Goal: Task Accomplishment & Management: Use online tool/utility

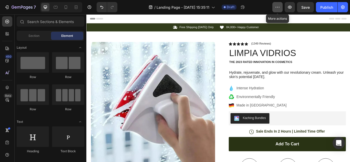
click at [276, 9] on icon "button" at bounding box center [277, 7] width 5 height 5
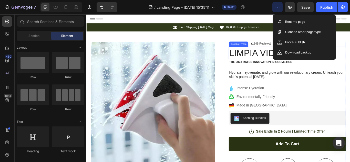
click at [294, 55] on h1 "LIMPIA VIDRIOS" at bounding box center [320, 59] width 137 height 14
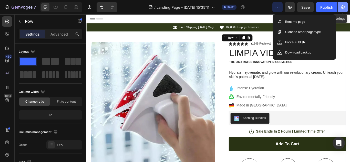
click at [339, 9] on button "button" at bounding box center [343, 7] width 10 height 10
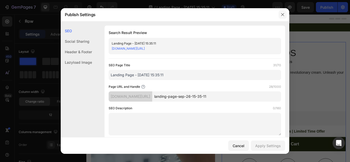
click at [280, 14] on button "button" at bounding box center [283, 15] width 8 height 8
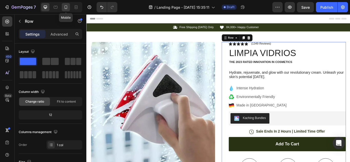
click at [66, 7] on icon at bounding box center [65, 7] width 5 height 5
type input "100%"
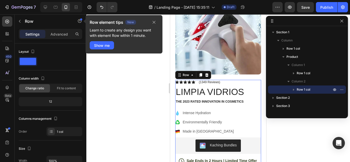
scroll to position [94, 0]
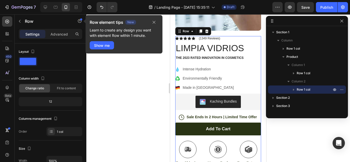
click at [285, 146] on div at bounding box center [218, 88] width 264 height 148
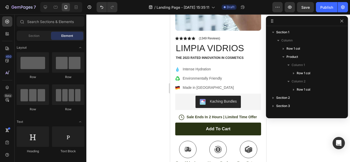
click at [341, 21] on icon "button" at bounding box center [342, 21] width 4 height 4
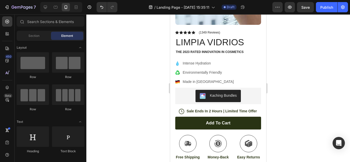
scroll to position [0, 0]
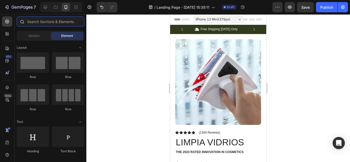
click at [64, 22] on input "text" at bounding box center [51, 21] width 68 height 10
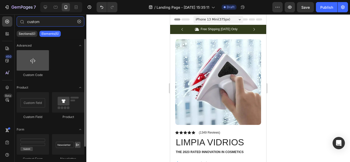
type input "custom"
click at [39, 56] on div at bounding box center [33, 60] width 32 height 21
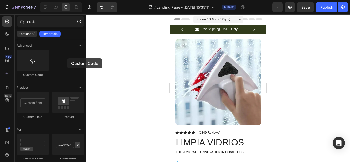
drag, startPoint x: 37, startPoint y: 61, endPoint x: 135, endPoint y: 68, distance: 98.2
click at [135, 0] on div "7 / Landing Page - Sep 26, 15:35:11 Draft Preview Save Publish 450 Beta custom …" at bounding box center [175, 0] width 350 height 0
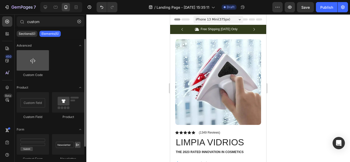
click at [37, 67] on div at bounding box center [33, 60] width 32 height 21
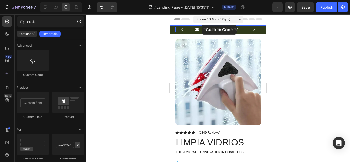
drag, startPoint x: 199, startPoint y: 74, endPoint x: 202, endPoint y: 25, distance: 49.0
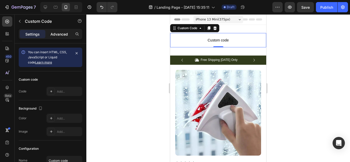
click at [62, 36] on p "Advanced" at bounding box center [58, 34] width 17 height 5
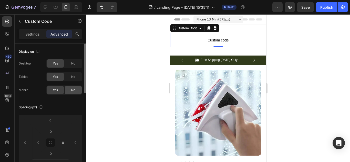
click at [69, 94] on div "Yes No" at bounding box center [64, 90] width 36 height 9
click at [55, 93] on div "Yes" at bounding box center [55, 90] width 17 height 8
click at [69, 90] on div "No" at bounding box center [73, 90] width 17 height 8
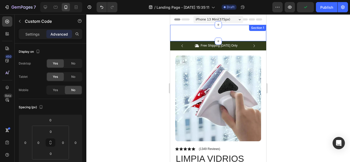
click at [197, 32] on div "Custom code Custom Code 0 Section 1" at bounding box center [218, 33] width 96 height 16
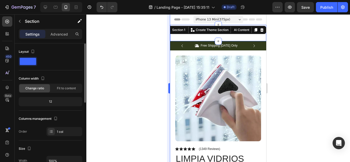
drag, startPoint x: 52, startPoint y: 35, endPoint x: 169, endPoint y: 32, distance: 117.5
click at [52, 35] on p "Advanced" at bounding box center [58, 34] width 17 height 5
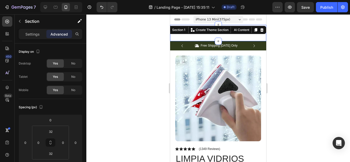
click at [196, 36] on div "Custom code Custom Code Section 1 You can create reusable sections Create Theme…" at bounding box center [218, 33] width 96 height 16
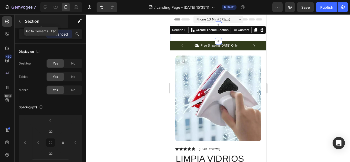
click at [20, 19] on button "button" at bounding box center [20, 21] width 8 height 8
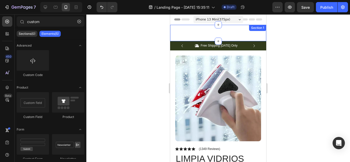
click at [208, 34] on div "Custom code Custom Code Section 1" at bounding box center [218, 33] width 96 height 16
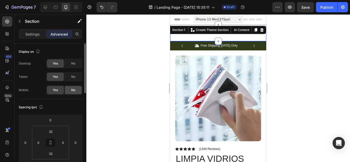
click at [71, 88] on div "No" at bounding box center [73, 90] width 17 height 8
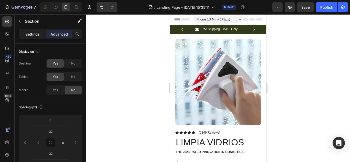
click at [34, 32] on p "Settings" at bounding box center [32, 34] width 14 height 5
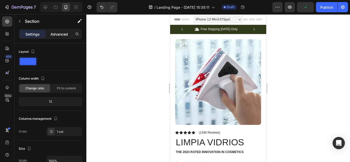
click at [51, 35] on p "Advanced" at bounding box center [58, 34] width 17 height 5
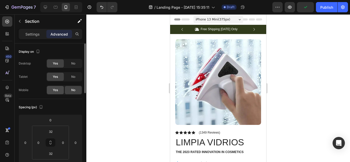
click at [59, 88] on div "Yes" at bounding box center [55, 90] width 17 height 8
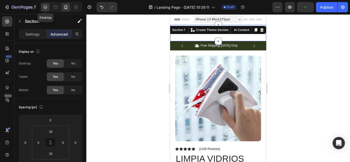
click at [47, 7] on icon at bounding box center [45, 7] width 5 height 5
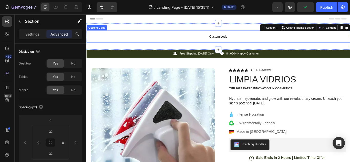
click at [217, 39] on span "Custom code" at bounding box center [240, 40] width 308 height 6
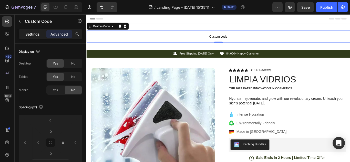
click at [30, 34] on p "Settings" at bounding box center [32, 34] width 14 height 5
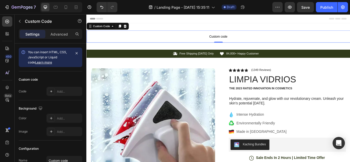
click at [56, 38] on div "Settings Advanced" at bounding box center [51, 34] width 64 height 10
click at [56, 36] on p "Advanced" at bounding box center [58, 34] width 17 height 5
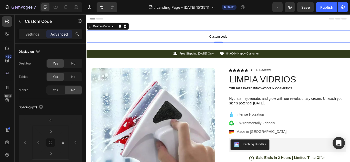
click at [193, 36] on p "Custom code" at bounding box center [240, 40] width 308 height 14
click at [27, 36] on p "Settings" at bounding box center [32, 34] width 14 height 5
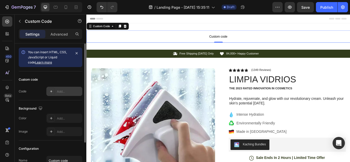
click at [53, 89] on div at bounding box center [51, 91] width 7 height 7
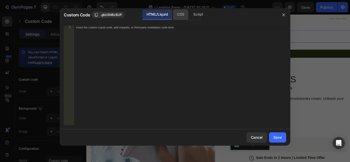
click at [185, 13] on div "CSS" at bounding box center [180, 14] width 15 height 10
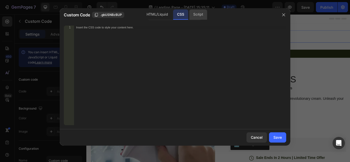
click at [193, 14] on div "Script" at bounding box center [198, 14] width 18 height 10
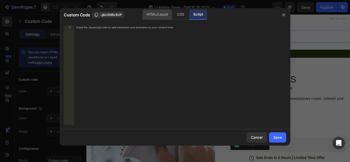
click at [153, 11] on div "HTML/Liquid" at bounding box center [157, 14] width 29 height 10
click at [282, 17] on button "button" at bounding box center [284, 15] width 8 height 8
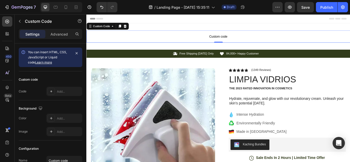
click at [53, 29] on div "Settings Advanced" at bounding box center [51, 34] width 64 height 10
click at [54, 32] on p "Advanced" at bounding box center [58, 34] width 17 height 5
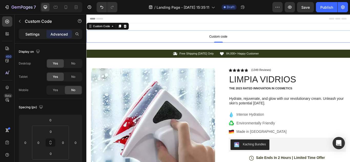
click at [33, 31] on div "Settings" at bounding box center [33, 34] width 26 height 8
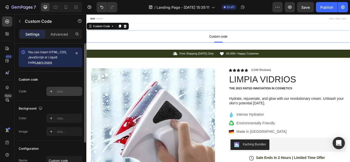
click at [50, 90] on icon at bounding box center [51, 91] width 4 height 4
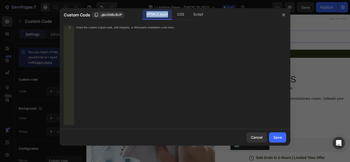
drag, startPoint x: 146, startPoint y: 13, endPoint x: 168, endPoint y: 16, distance: 22.8
click at [168, 16] on div "HTML/Liquid" at bounding box center [157, 14] width 29 height 10
copy div "HTML/Liquid"
click at [135, 40] on div "Insert the custom Liquid code, add snippets, or third-party installation code h…" at bounding box center [180, 79] width 212 height 107
paste textarea "HTML/Liquid"
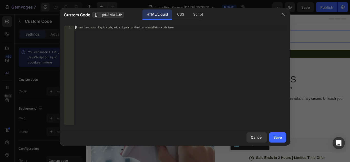
type textarea "HTML/Liquid"
drag, startPoint x: 106, startPoint y: 30, endPoint x: 66, endPoint y: 22, distance: 41.3
click at [66, 22] on div "HTML/Liquid 1 HTML/Liquid ההההההההההההההההההההההההההההההההההההההההההההההההההההה…" at bounding box center [175, 76] width 231 height 108
click at [103, 14] on span ".gbUSNBzBUP" at bounding box center [111, 15] width 22 height 5
click at [94, 34] on div "Insert the custom Liquid code, add snippets, or third-party installation code h…" at bounding box center [180, 79] width 212 height 107
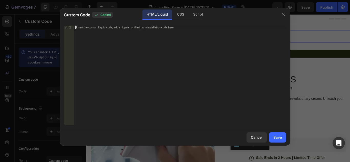
paste textarea ".gbUSNBzBUP"
type textarea ".gbUSNBzBUP"
click at [257, 136] on div "Cancel" at bounding box center [257, 137] width 12 height 5
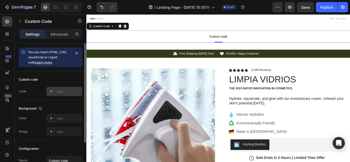
click at [54, 92] on div at bounding box center [51, 91] width 7 height 7
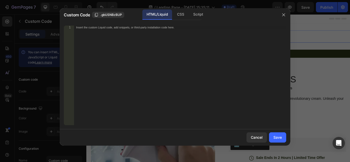
click at [195, 58] on div "Insert the custom Liquid code, add snippets, or third-party installation code h…" at bounding box center [180, 79] width 212 height 107
click at [284, 17] on icon "button" at bounding box center [284, 15] width 4 height 4
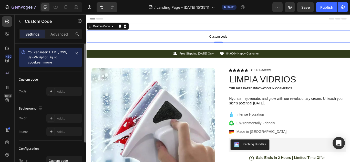
click at [35, 63] on link "Learn more" at bounding box center [43, 62] width 17 height 4
click at [241, 39] on span "Custom code" at bounding box center [240, 40] width 308 height 6
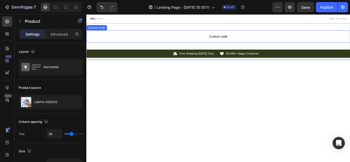
click at [230, 38] on span "Custom code" at bounding box center [240, 40] width 308 height 6
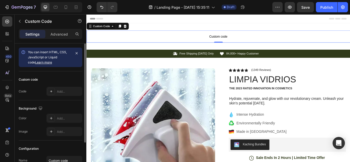
click at [23, 91] on div "Code" at bounding box center [23, 91] width 8 height 5
click at [66, 36] on p "Advanced" at bounding box center [58, 34] width 17 height 5
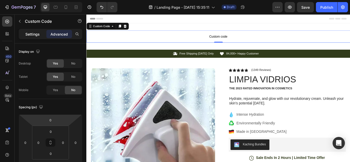
click at [35, 33] on p "Settings" at bounding box center [32, 34] width 14 height 5
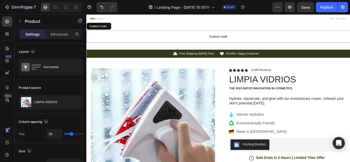
click at [143, 38] on span "Custom code" at bounding box center [240, 40] width 308 height 6
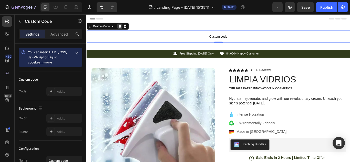
click at [125, 27] on icon at bounding box center [125, 28] width 3 height 4
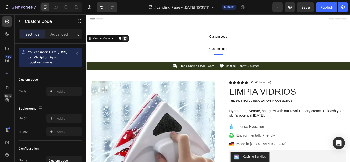
click at [132, 43] on icon at bounding box center [131, 43] width 4 height 4
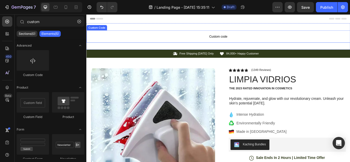
click at [142, 44] on p "Custom code" at bounding box center [240, 40] width 308 height 14
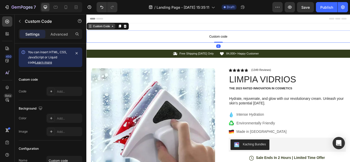
click at [99, 30] on div "Custom Code" at bounding box center [104, 28] width 22 height 5
click at [100, 29] on div "Custom Code" at bounding box center [104, 28] width 22 height 5
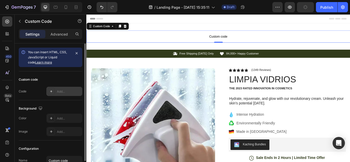
click at [56, 92] on div "Add..." at bounding box center [64, 91] width 36 height 9
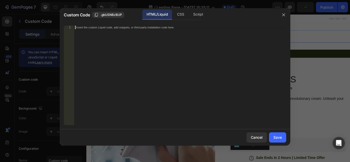
click at [107, 48] on div "Insert the custom Liquid code, add snippets, or third-party installation code h…" at bounding box center [180, 79] width 212 height 107
paste textarea ".gbUSNBzBUP"
type textarea ".gbUSNBzBUP"
click at [197, 15] on div "Script" at bounding box center [198, 14] width 18 height 10
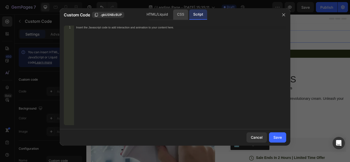
click at [184, 14] on div "CSS" at bounding box center [180, 14] width 15 height 10
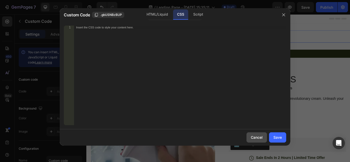
click at [255, 139] on div "Cancel" at bounding box center [257, 137] width 12 height 5
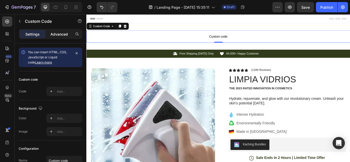
click at [58, 33] on p "Advanced" at bounding box center [58, 34] width 17 height 5
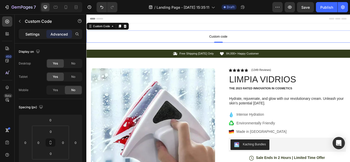
click at [35, 32] on p "Settings" at bounding box center [32, 34] width 14 height 5
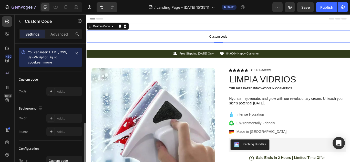
scroll to position [45, 0]
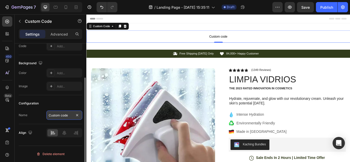
click at [64, 115] on input "Custom code" at bounding box center [64, 115] width 36 height 9
click at [64, 133] on icon at bounding box center [64, 132] width 5 height 5
click at [76, 132] on icon at bounding box center [75, 132] width 5 height 5
click at [52, 134] on icon at bounding box center [52, 132] width 5 height 5
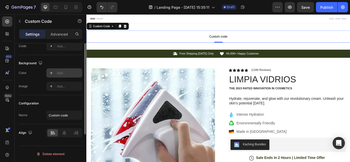
scroll to position [0, 0]
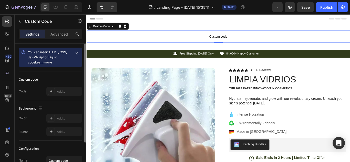
click at [38, 64] on link "Learn more" at bounding box center [43, 62] width 17 height 4
click at [60, 37] on div "Advanced" at bounding box center [59, 34] width 26 height 8
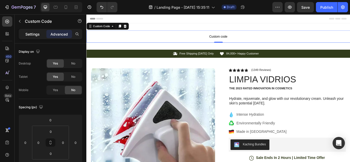
click at [36, 35] on p "Settings" at bounding box center [32, 34] width 14 height 5
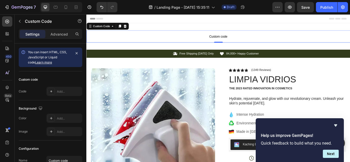
click at [147, 38] on span "Custom code" at bounding box center [240, 40] width 308 height 6
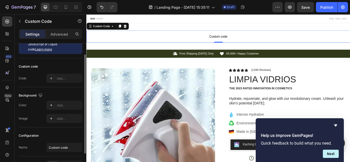
scroll to position [14, 0]
click at [24, 78] on div "Code" at bounding box center [23, 77] width 8 height 5
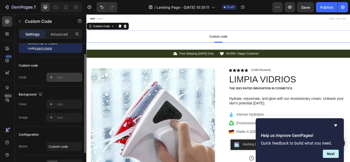
click at [51, 77] on icon at bounding box center [51, 77] width 2 height 2
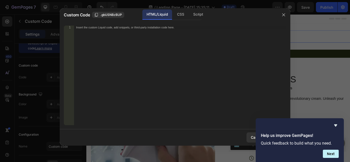
click at [49, 47] on div at bounding box center [175, 81] width 350 height 162
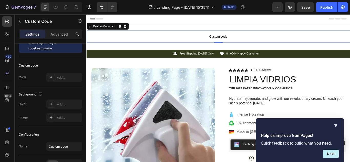
click at [141, 36] on p "Custom code" at bounding box center [240, 40] width 308 height 14
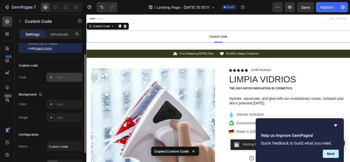
click at [64, 80] on div "Add..." at bounding box center [64, 77] width 36 height 9
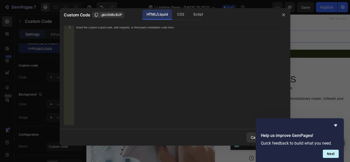
click at [100, 36] on div "Insert the custom Liquid code, add snippets, or third-party installation code h…" at bounding box center [180, 79] width 212 height 107
paste textarea "Copy element from Gempages!"
type textarea "Copy element from Gempages!"
drag, startPoint x: 124, startPoint y: 29, endPoint x: 74, endPoint y: 30, distance: 50.8
click at [74, 30] on div "Copy element from Gempages! 1 Copy element from Gempages! ההההההההההההההההההההה…" at bounding box center [175, 76] width 223 height 100
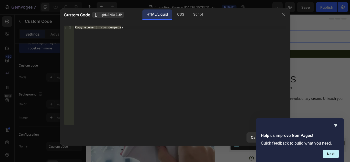
drag, startPoint x: 75, startPoint y: 28, endPoint x: 115, endPoint y: 29, distance: 40.3
click at [114, 29] on div "Copy element from Gempages!" at bounding box center [180, 79] width 212 height 107
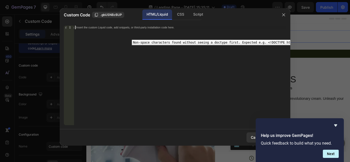
click at [68, 28] on div "1" at bounding box center [69, 28] width 10 height 4
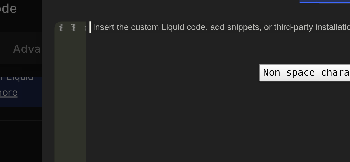
click at [66, 27] on div "1" at bounding box center [69, 28] width 10 height 4
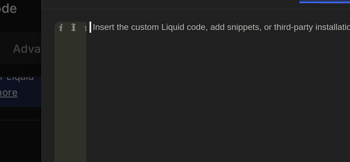
paste textarea "Copy element from Gempages!"
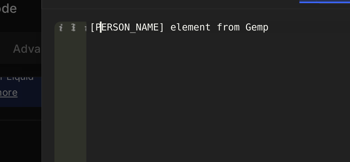
click at [80, 26] on div "Coy element from Gemp" at bounding box center [180, 79] width 212 height 107
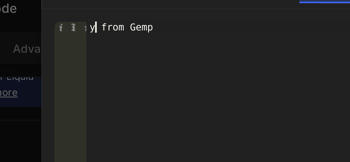
click at [80, 26] on div "y from Gemp" at bounding box center [180, 79] width 212 height 107
click at [80, 26] on div "om Gemp" at bounding box center [180, 79] width 212 height 107
type textarea "o"
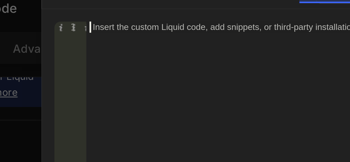
click at [80, 26] on div "Insert the custom Liquid code, add snippets, or third-party installation code h…" at bounding box center [180, 79] width 212 height 107
click at [76, 28] on div "Insert the custom Liquid code, add snippets, or third-party installation code h…" at bounding box center [180, 79] width 212 height 107
drag, startPoint x: 74, startPoint y: 26, endPoint x: 95, endPoint y: 39, distance: 24.9
click at [95, 39] on div "1 Insert the custom Liquid code, add snippets, or third-party installation code…" at bounding box center [175, 76] width 223 height 100
click at [95, 39] on div "Insert the custom Liquid code, add snippets, or third-party installation code h…" at bounding box center [180, 79] width 212 height 107
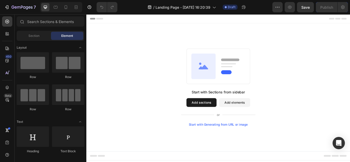
click at [229, 115] on button "Add sections" at bounding box center [220, 117] width 35 height 10
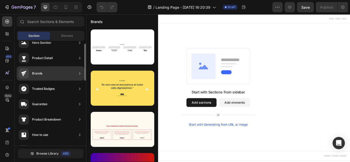
scroll to position [10, 0]
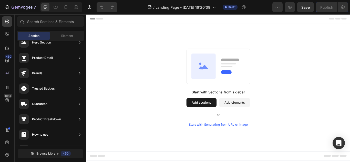
click at [257, 118] on button "Add elements" at bounding box center [259, 117] width 36 height 10
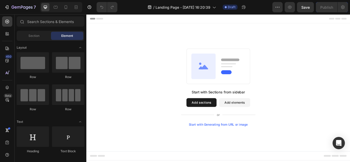
click at [182, 99] on div "Start with Sections from sidebar Add sections Add elements Start with Generatin…" at bounding box center [240, 99] width 271 height 91
click at [219, 114] on button "Add sections" at bounding box center [220, 117] width 35 height 10
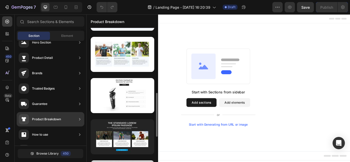
scroll to position [199, 0]
click at [123, 105] on div at bounding box center [123, 95] width 64 height 35
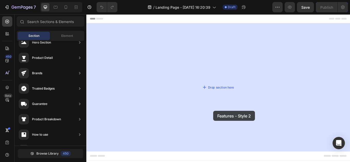
drag, startPoint x: 209, startPoint y: 119, endPoint x: 234, endPoint y: 127, distance: 25.5
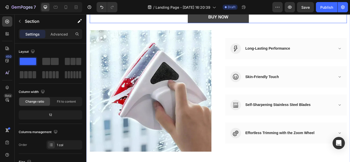
scroll to position [0, 0]
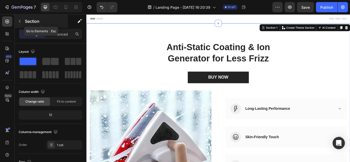
click at [19, 22] on icon "button" at bounding box center [20, 21] width 2 height 3
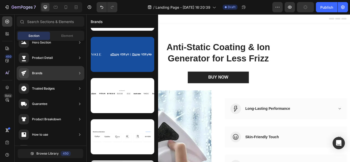
scroll to position [69, 0]
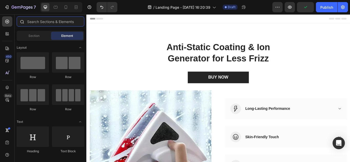
click at [55, 24] on input "text" at bounding box center [51, 21] width 68 height 10
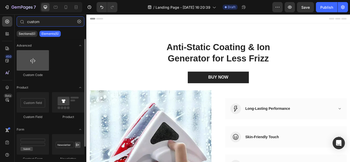
type input "custom"
click at [37, 58] on div at bounding box center [33, 60] width 32 height 21
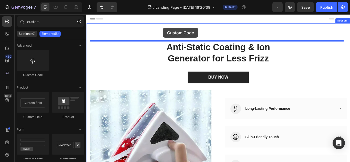
drag, startPoint x: 124, startPoint y: 72, endPoint x: 176, endPoint y: 30, distance: 67.1
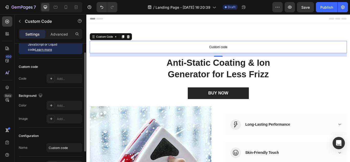
scroll to position [0, 0]
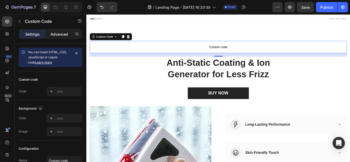
click at [62, 33] on p "Advanced" at bounding box center [58, 34] width 17 height 5
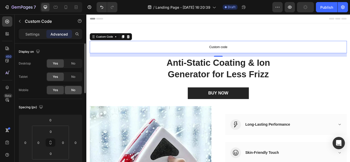
click at [75, 89] on span "No" at bounding box center [73, 90] width 4 height 5
click at [34, 35] on p "Settings" at bounding box center [32, 34] width 14 height 5
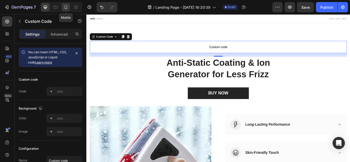
click at [65, 6] on icon at bounding box center [65, 7] width 5 height 5
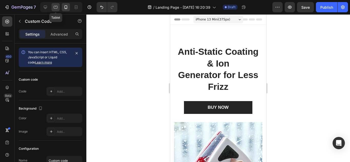
click at [55, 6] on icon at bounding box center [56, 7] width 4 height 3
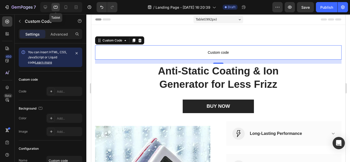
scroll to position [13, 0]
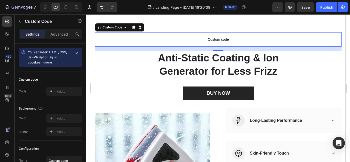
click at [123, 42] on span "Custom code" at bounding box center [218, 39] width 247 height 6
click at [162, 35] on p "Custom code" at bounding box center [218, 39] width 247 height 14
click at [134, 27] on icon at bounding box center [133, 28] width 3 height 4
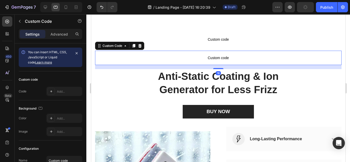
scroll to position [32, 0]
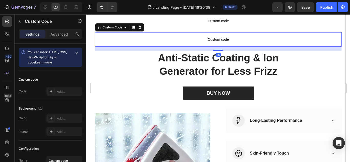
click at [134, 27] on icon at bounding box center [133, 28] width 3 height 4
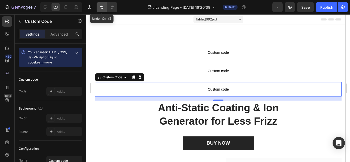
click at [104, 5] on icon "Undo/Redo" at bounding box center [101, 7] width 5 height 5
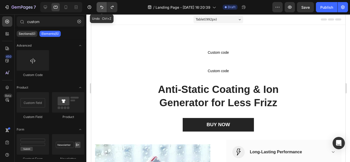
click at [104, 5] on icon "Undo/Redo" at bounding box center [101, 7] width 5 height 5
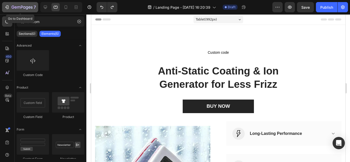
click at [18, 6] on icon "button" at bounding box center [22, 7] width 21 height 4
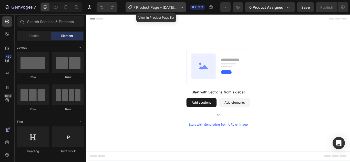
click at [184, 9] on icon at bounding box center [181, 7] width 5 height 5
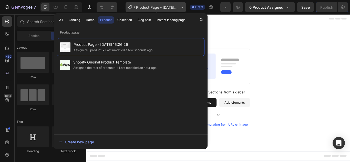
click at [184, 9] on icon at bounding box center [181, 7] width 5 height 5
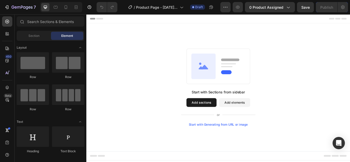
click at [241, 17] on div "Header" at bounding box center [239, 19] width 299 height 10
click at [227, 6] on icon "button" at bounding box center [225, 7] width 5 height 5
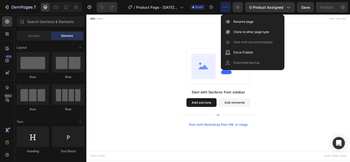
click at [228, 42] on div "Start with Sections from sidebar Add sections Add elements Start with Generatin…" at bounding box center [240, 99] width 308 height 149
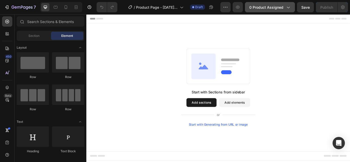
click at [279, 8] on span "0 product assigned" at bounding box center [266, 7] width 34 height 5
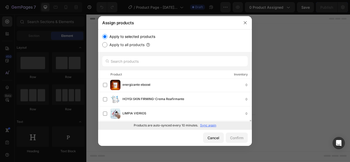
scroll to position [73, 0]
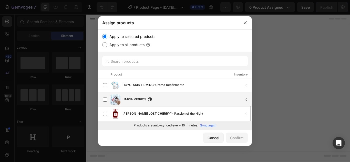
click at [155, 94] on div "LIMPIA VIDRIOS 0" at bounding box center [175, 100] width 154 height 14
click at [241, 135] on div "Confirm" at bounding box center [236, 137] width 13 height 5
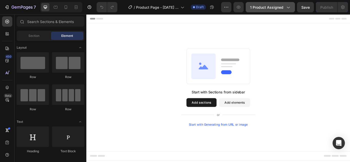
click at [268, 4] on button "1 product assigned" at bounding box center [270, 7] width 49 height 10
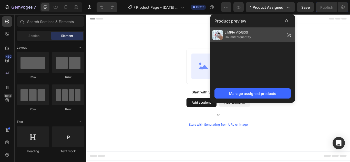
click at [227, 35] on span "Unlimited quantity" at bounding box center [238, 37] width 26 height 5
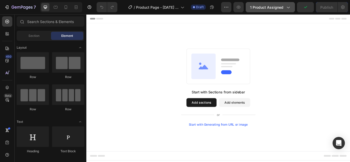
click at [268, 11] on div "7 / Product Page - Sep 26, 16:26:29 Draft Preview 1 product assigned Publish" at bounding box center [175, 7] width 350 height 15
click at [267, 12] on button "1 product assigned" at bounding box center [270, 7] width 49 height 10
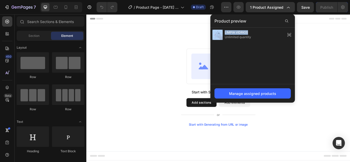
drag, startPoint x: 339, startPoint y: 49, endPoint x: 201, endPoint y: 67, distance: 139.4
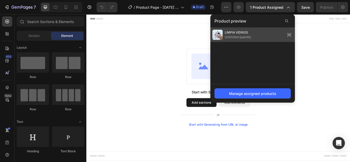
click at [233, 41] on div "LIMPIA VIDRIOS Unlimited quantity" at bounding box center [252, 35] width 85 height 14
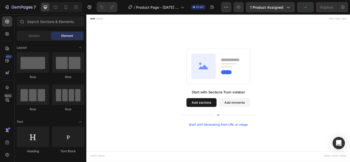
click at [225, 117] on button "Add sections" at bounding box center [220, 117] width 35 height 10
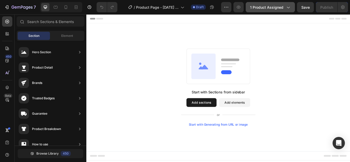
click at [272, 7] on span "1 product assigned" at bounding box center [266, 7] width 33 height 5
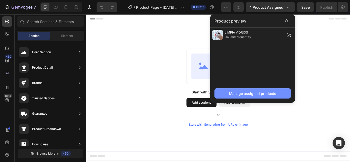
click at [244, 97] on button "Manage assigned products" at bounding box center [253, 93] width 76 height 10
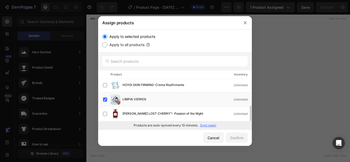
click at [159, 100] on div "LIMPIA VIDRIOS Unlimited" at bounding box center [187, 100] width 129 height 6
click at [206, 99] on div "LIMPIA VIDRIOS Unlimited" at bounding box center [187, 100] width 129 height 6
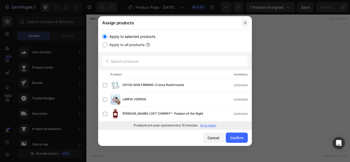
click at [246, 21] on icon "button" at bounding box center [245, 23] width 4 height 4
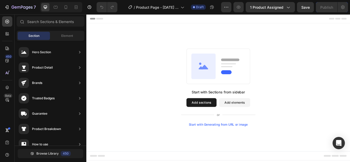
click at [102, 21] on span "Header" at bounding box center [101, 19] width 11 height 5
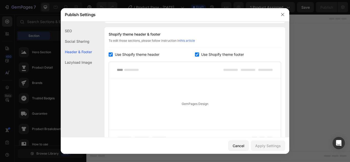
scroll to position [75, 0]
click at [282, 14] on icon "button" at bounding box center [283, 15] width 4 height 4
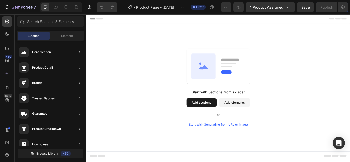
click at [221, 114] on button "Add sections" at bounding box center [220, 117] width 35 height 10
click at [245, 116] on button "Add elements" at bounding box center [259, 117] width 36 height 10
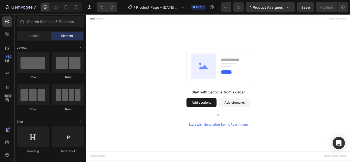
click at [214, 115] on button "Add sections" at bounding box center [220, 117] width 35 height 10
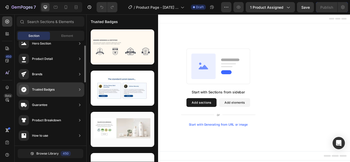
scroll to position [10, 0]
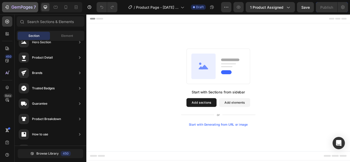
click at [8, 6] on icon "button" at bounding box center [7, 7] width 2 height 4
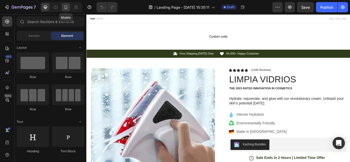
click at [63, 6] on div at bounding box center [66, 7] width 8 height 8
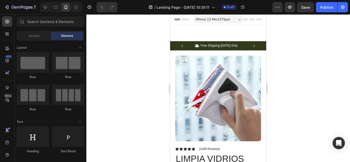
click at [220, 19] on span "iPhone 13 Mini ( 375 px)" at bounding box center [213, 19] width 35 height 5
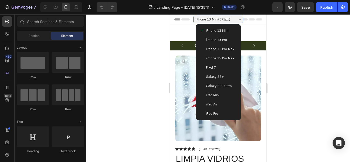
click at [279, 74] on div at bounding box center [218, 88] width 264 height 148
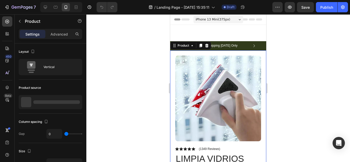
click at [288, 60] on div at bounding box center [218, 88] width 264 height 148
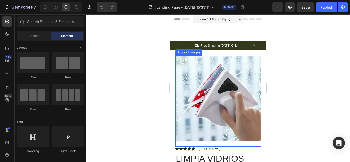
click at [225, 34] on div "Custom code Custom Code Section 1" at bounding box center [218, 33] width 96 height 16
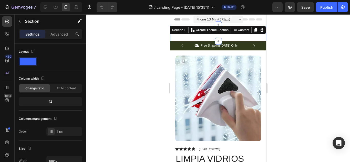
click at [139, 65] on div at bounding box center [218, 88] width 264 height 148
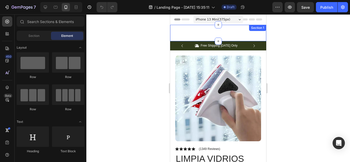
click at [175, 31] on div "Custom code Custom Code Section 1" at bounding box center [218, 33] width 96 height 16
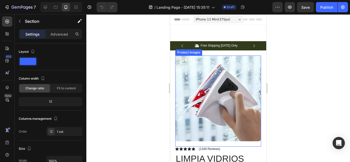
scroll to position [62, 0]
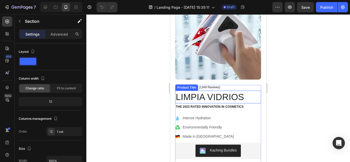
click at [212, 97] on h1 "LIMPIA VIDRIOS" at bounding box center [218, 97] width 86 height 13
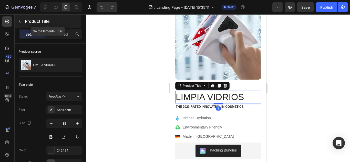
click at [22, 23] on icon "button" at bounding box center [20, 21] width 4 height 4
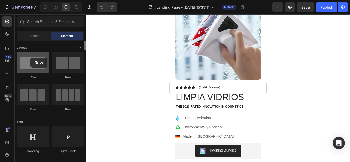
click at [31, 58] on div at bounding box center [33, 62] width 32 height 21
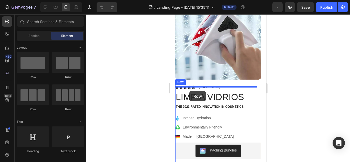
drag, startPoint x: 201, startPoint y: 71, endPoint x: 189, endPoint y: 91, distance: 23.0
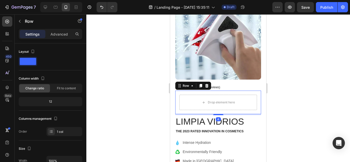
click at [206, 84] on icon at bounding box center [206, 86] width 3 height 4
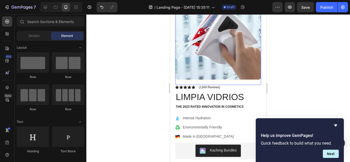
scroll to position [0, 0]
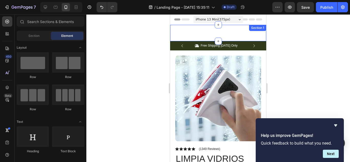
click at [198, 38] on div "Custom code Custom Code Section 1" at bounding box center [218, 33] width 96 height 16
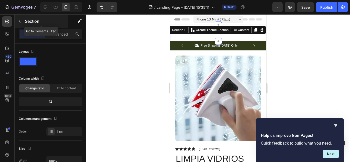
click at [17, 22] on button "button" at bounding box center [20, 21] width 8 height 8
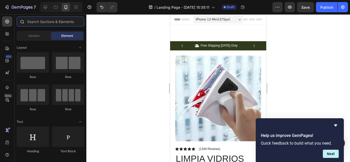
click at [53, 26] on input "text" at bounding box center [51, 21] width 68 height 10
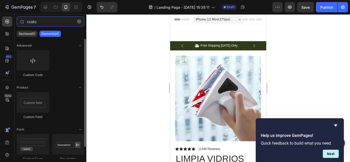
type input "custo"
click at [29, 73] on div "Custom Code" at bounding box center [33, 63] width 32 height 27
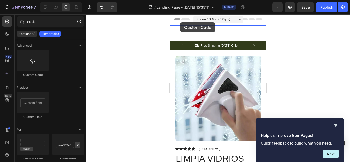
drag, startPoint x: 202, startPoint y: 81, endPoint x: 180, endPoint y: 22, distance: 62.3
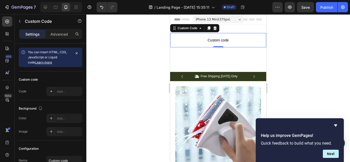
click at [189, 37] on span "Custom code" at bounding box center [218, 40] width 96 height 6
click at [51, 34] on p "Advanced" at bounding box center [58, 34] width 17 height 5
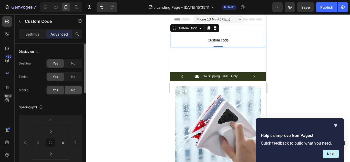
click at [73, 94] on div "No" at bounding box center [73, 90] width 17 height 8
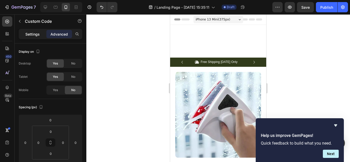
click at [40, 31] on div "Settings" at bounding box center [33, 34] width 26 height 8
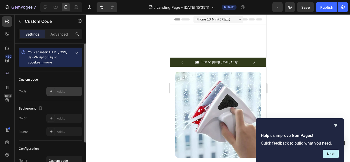
click at [62, 90] on div "Add..." at bounding box center [69, 91] width 24 height 5
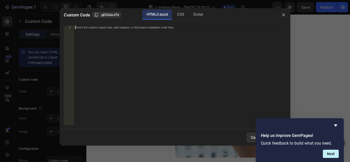
click at [140, 37] on div "Insert the custom Liquid code, add snippets, or third-party installation code h…" at bounding box center [180, 79] width 212 height 107
paste textarea "</html>"
type textarea "</html>"
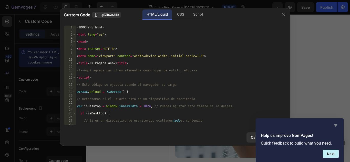
click at [337, 125] on icon "Hide survey" at bounding box center [336, 126] width 6 height 6
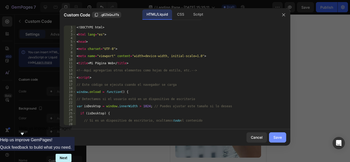
click at [272, 137] on button "Save" at bounding box center [277, 138] width 17 height 10
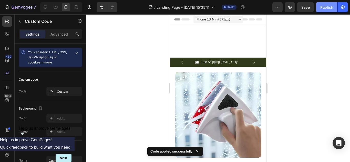
click at [332, 8] on div "Publish" at bounding box center [326, 7] width 13 height 5
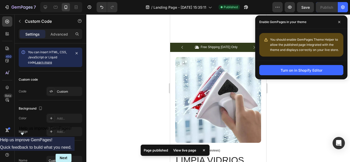
scroll to position [14, 0]
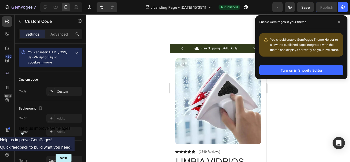
click at [279, 43] on div "You should enable GemPages Theme Helper to allow the published page integrated …" at bounding box center [304, 44] width 69 height 15
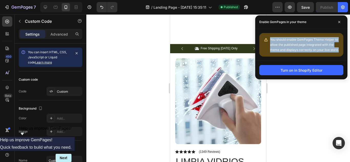
click at [279, 43] on div "You should enable GemPages Theme Helper to allow the published page integrated …" at bounding box center [304, 44] width 69 height 15
click at [288, 56] on div "You should enable GemPages Theme Helper to allow the published page integrated …" at bounding box center [301, 45] width 84 height 24
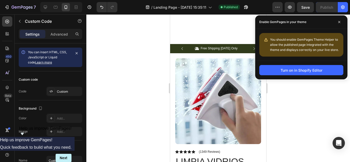
click at [282, 38] on span "You should enable GemPages Theme Helper to allow the published page integrated …" at bounding box center [304, 45] width 69 height 14
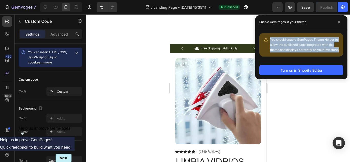
click at [282, 38] on span "You should enable GemPages Theme Helper to allow the published page integrated …" at bounding box center [304, 45] width 69 height 14
click at [274, 30] on div "You should enable GemPages Theme Helper to allow the published page integrated …" at bounding box center [301, 45] width 92 height 32
drag, startPoint x: 269, startPoint y: 38, endPoint x: 331, endPoint y: 50, distance: 63.6
click at [331, 50] on div "You should enable GemPages Theme Helper to allow the published page integrated …" at bounding box center [301, 45] width 84 height 24
click at [270, 36] on div "You should enable GemPages Theme Helper to allow the published page integrated …" at bounding box center [301, 45] width 84 height 24
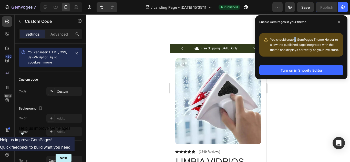
click at [297, 39] on span "You should enable GemPages Theme Helper to allow the published page integrated …" at bounding box center [304, 45] width 69 height 14
click at [299, 39] on span "You should enable GemPages Theme Helper to allow the published page integrated …" at bounding box center [304, 45] width 69 height 14
drag, startPoint x: 297, startPoint y: 38, endPoint x: 335, endPoint y: 39, distance: 37.7
click at [335, 39] on span "You should enable GemPages Theme Helper to allow the published page integrated …" at bounding box center [304, 45] width 69 height 14
click at [297, 40] on span "You should enable GemPages Theme Helper to allow the published page integrated …" at bounding box center [304, 45] width 69 height 14
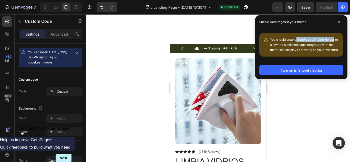
click at [297, 39] on span "You should enable GemPages Theme Helper to allow the published page integrated …" at bounding box center [304, 45] width 69 height 14
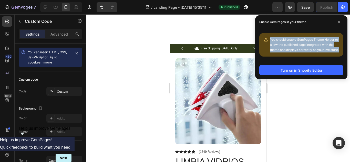
click at [297, 39] on span "You should enable GemPages Theme Helper to allow the published page integrated …" at bounding box center [304, 45] width 69 height 14
click at [272, 38] on span "You should enable GemPages Theme Helper to allow the published page integrated …" at bounding box center [304, 45] width 69 height 14
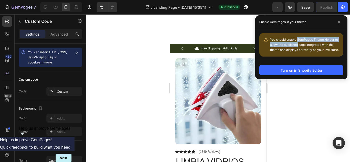
drag, startPoint x: 298, startPoint y: 39, endPoint x: 299, endPoint y: 44, distance: 5.7
click at [299, 44] on span "You should enable GemPages Theme Helper to allow the published page integrated …" at bounding box center [304, 45] width 69 height 14
click at [275, 31] on div "You should enable GemPages Theme Helper to allow the published page integrated …" at bounding box center [301, 45] width 92 height 32
click at [294, 65] on div "Turn on in Shopify Editor" at bounding box center [301, 70] width 92 height 19
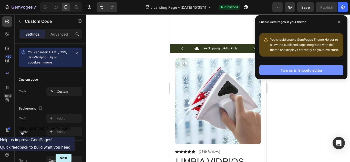
click at [293, 69] on div "Turn on in Shopify Editor" at bounding box center [302, 70] width 42 height 5
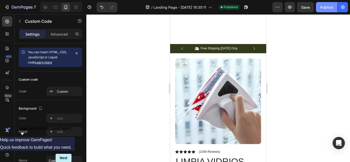
click at [324, 3] on button "Publish" at bounding box center [327, 7] width 22 height 10
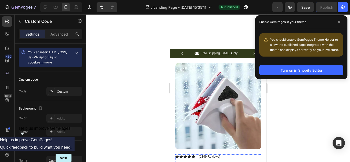
scroll to position [0, 0]
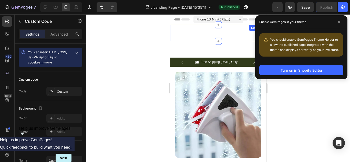
click at [196, 35] on div "Publish the page to see the content. Custom Code Section 1" at bounding box center [218, 33] width 96 height 16
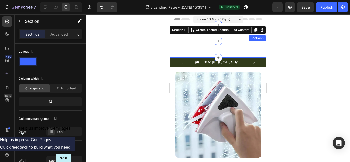
click at [193, 52] on div "Custom code Custom Code Section 2" at bounding box center [218, 49] width 96 height 16
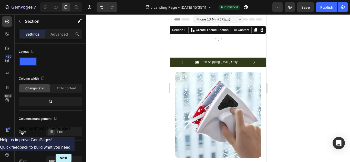
click at [202, 32] on div "Publish the page to see the content. Custom Code Section 1 You can create reusa…" at bounding box center [218, 33] width 96 height 16
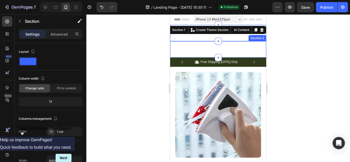
click at [251, 52] on div "Custom code Custom Code Section 2" at bounding box center [218, 49] width 96 height 16
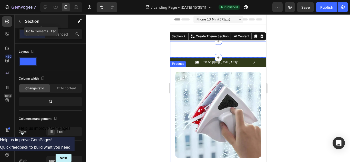
click at [19, 19] on button "button" at bounding box center [20, 21] width 8 height 8
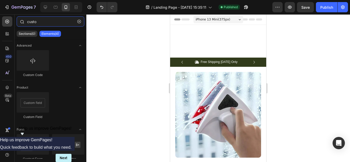
click at [36, 23] on input "custo" at bounding box center [51, 21] width 68 height 10
click at [95, 62] on div at bounding box center [218, 88] width 264 height 148
click at [79, 23] on button "button" at bounding box center [79, 21] width 8 height 8
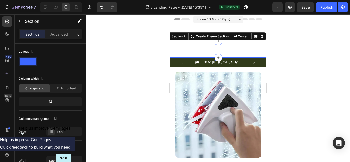
click at [211, 52] on div "Custom code Custom Code Section 2 You can create reusable sections Create Theme…" at bounding box center [218, 49] width 96 height 16
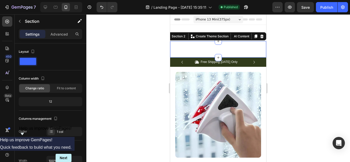
click at [211, 52] on div "Custom code Custom Code Section 2 You can create reusable sections Create Theme…" at bounding box center [218, 49] width 96 height 16
click at [198, 28] on div "Publish the page to see the content. Custom Code Section 1" at bounding box center [218, 33] width 96 height 16
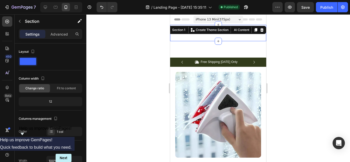
click at [198, 28] on p "Create Theme Section" at bounding box center [212, 30] width 33 height 5
click at [17, 20] on button "button" at bounding box center [20, 21] width 8 height 8
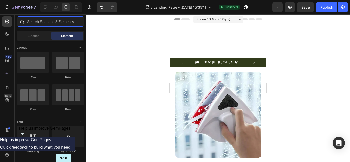
click at [33, 23] on input "text" at bounding box center [51, 21] width 68 height 10
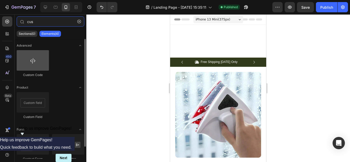
type input "cus"
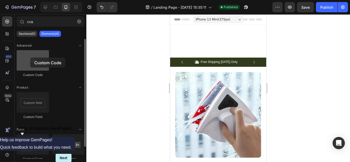
drag, startPoint x: 30, startPoint y: 58, endPoint x: 36, endPoint y: 55, distance: 6.3
click at [36, 55] on div at bounding box center [33, 60] width 32 height 21
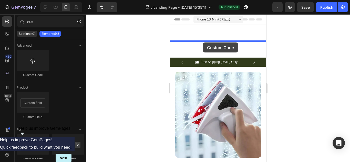
drag, startPoint x: 206, startPoint y: 69, endPoint x: 203, endPoint y: 43, distance: 26.8
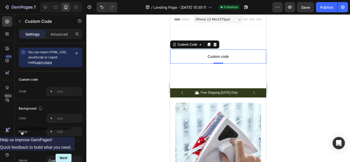
click at [283, 74] on div at bounding box center [218, 88] width 264 height 148
click at [244, 60] on p "Custom code" at bounding box center [218, 56] width 96 height 14
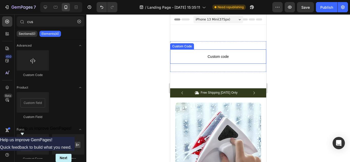
click at [216, 53] on p "Custom code" at bounding box center [218, 56] width 96 height 14
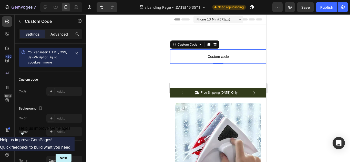
click at [58, 33] on p "Advanced" at bounding box center [58, 34] width 17 height 5
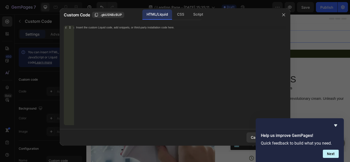
scroll to position [14, 0]
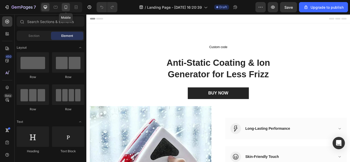
click at [68, 9] on icon at bounding box center [65, 7] width 5 height 5
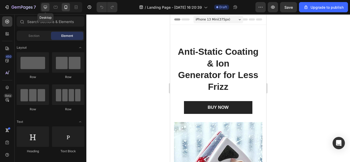
click at [44, 6] on icon at bounding box center [45, 7] width 5 height 5
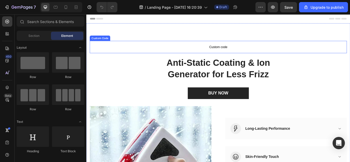
click at [235, 53] on span "Custom code" at bounding box center [240, 52] width 300 height 6
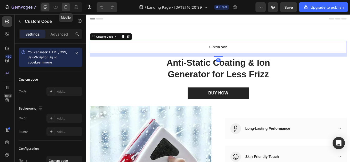
click at [65, 5] on div at bounding box center [66, 7] width 8 height 8
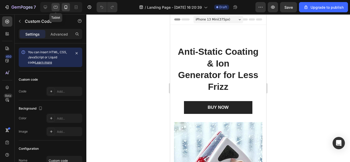
click at [54, 8] on icon at bounding box center [55, 7] width 5 height 5
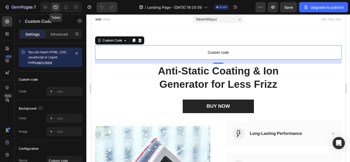
scroll to position [13, 0]
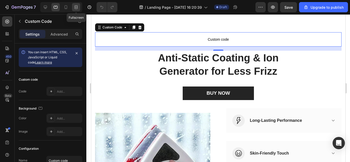
click at [75, 5] on icon at bounding box center [76, 7] width 5 height 5
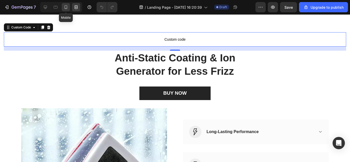
click at [66, 6] on icon at bounding box center [65, 7] width 5 height 5
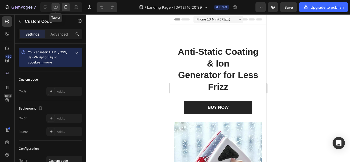
click at [56, 8] on icon at bounding box center [55, 7] width 5 height 5
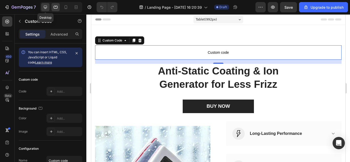
scroll to position [13, 0]
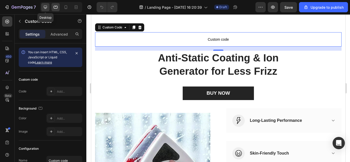
click at [43, 3] on div at bounding box center [45, 7] width 8 height 8
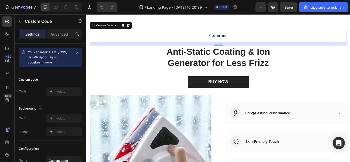
click at [121, 37] on span "Custom code" at bounding box center [240, 39] width 300 height 6
click at [65, 92] on div "Add..." at bounding box center [69, 91] width 24 height 5
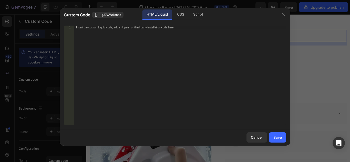
click at [143, 47] on div "Insert the custom Liquid code, add snippets, or third-party installation code h…" at bounding box center [180, 79] width 212 height 107
paste textarea "</html>"
type textarea "</html>"
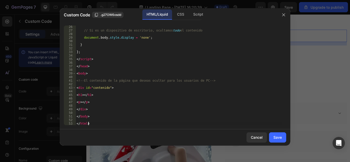
scroll to position [90, 0]
click at [278, 139] on div "Save" at bounding box center [278, 137] width 8 height 5
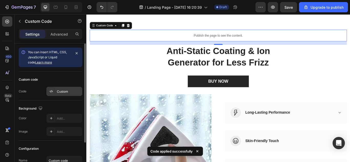
click at [65, 90] on div "Custom" at bounding box center [69, 91] width 24 height 5
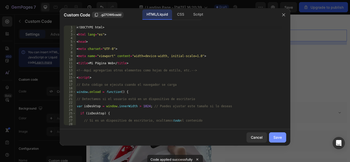
click at [275, 140] on div "Save" at bounding box center [278, 137] width 8 height 5
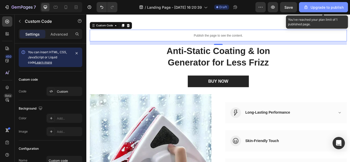
click at [311, 7] on div "Upgrade to publish" at bounding box center [324, 7] width 40 height 5
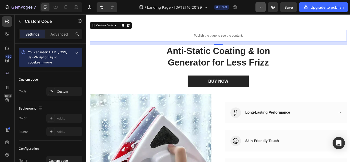
click at [265, 11] on button "button" at bounding box center [261, 7] width 10 height 10
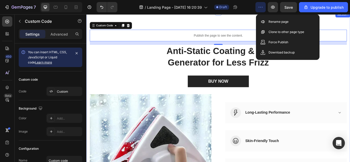
click at [265, 23] on div "Publish the page to see the content. Custom Code 16 Anti-Static Coating & Ion G…" at bounding box center [240, 141] width 308 height 258
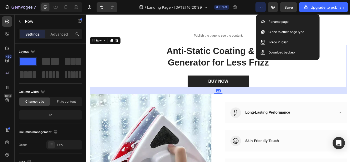
click at [339, 80] on div "Anti-Static Coating & Ion Generator for Less Frizz Heading BUY NOW (P) Cart But…" at bounding box center [240, 74] width 300 height 49
click at [261, 5] on icon "button" at bounding box center [260, 7] width 5 height 5
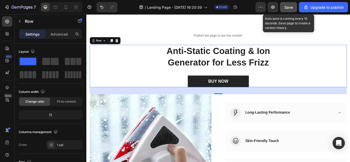
click at [287, 7] on span "Save" at bounding box center [289, 7] width 8 height 4
click at [288, 10] on button "Save" at bounding box center [288, 7] width 17 height 10
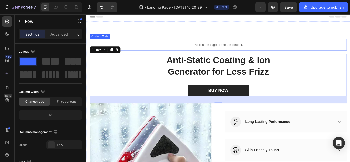
scroll to position [0, 0]
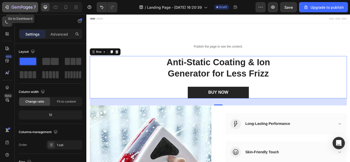
click at [4, 4] on div "7" at bounding box center [20, 7] width 32 height 6
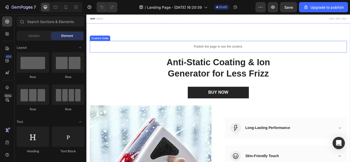
click at [204, 53] on p "Publish the page to see the content." at bounding box center [240, 51] width 300 height 5
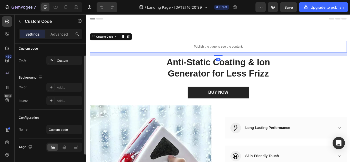
scroll to position [31, 0]
click at [69, 59] on div "Custom" at bounding box center [69, 60] width 24 height 5
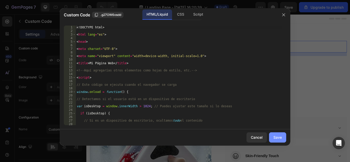
click at [278, 139] on div "Save" at bounding box center [278, 137] width 8 height 5
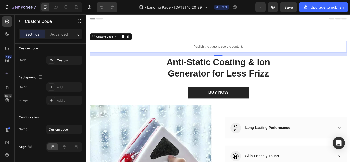
click at [65, 13] on div "7 / Landing Page - [DATE] 16:20:39 Draft Preview Save Upgrade to publish" at bounding box center [175, 7] width 350 height 15
click at [64, 9] on icon at bounding box center [65, 7] width 5 height 5
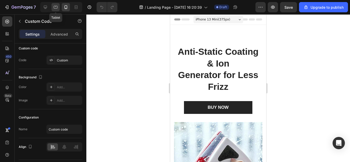
click at [56, 5] on icon at bounding box center [55, 7] width 5 height 5
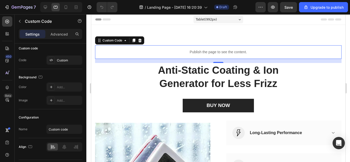
scroll to position [13, 0]
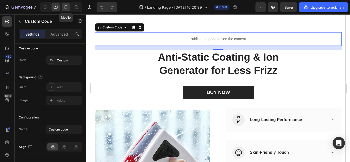
click at [66, 6] on icon at bounding box center [65, 7] width 5 height 5
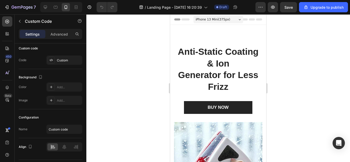
click at [229, 17] on div "iPhone 13 Mini ( 375 px)" at bounding box center [219, 20] width 50 height 8
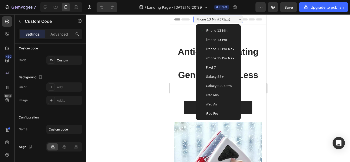
scroll to position [2, 0]
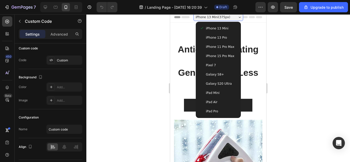
click at [220, 56] on span "iPhone 15 Pro Max" at bounding box center [220, 56] width 28 height 5
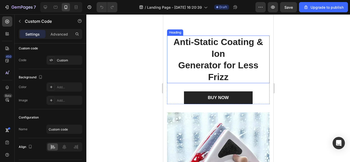
scroll to position [0, 0]
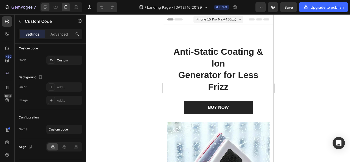
click at [42, 8] on div at bounding box center [45, 7] width 8 height 8
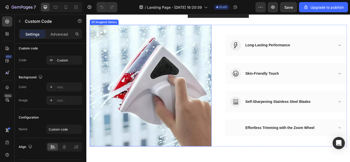
scroll to position [94, 0]
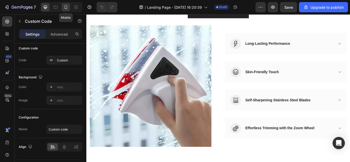
click at [67, 8] on icon at bounding box center [66, 7] width 3 height 4
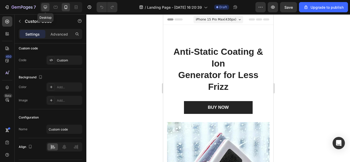
click at [46, 6] on icon at bounding box center [45, 7] width 5 height 5
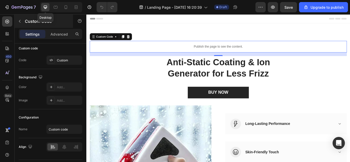
scroll to position [13, 0]
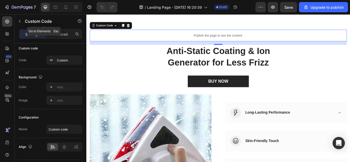
click at [23, 21] on button "button" at bounding box center [20, 21] width 8 height 8
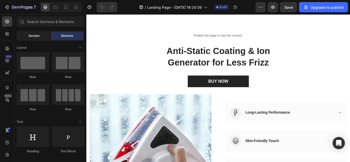
click at [46, 35] on div "Section" at bounding box center [34, 36] width 32 height 8
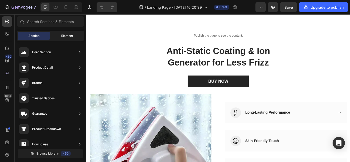
click at [65, 38] on span "Element" at bounding box center [67, 36] width 12 height 5
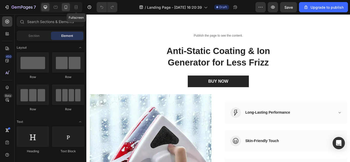
click at [68, 8] on icon at bounding box center [65, 7] width 5 height 5
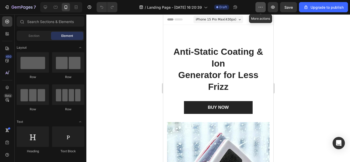
click at [258, 5] on button "button" at bounding box center [261, 7] width 10 height 10
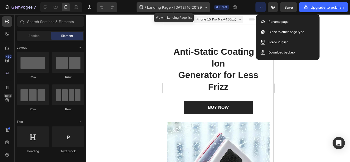
click at [206, 9] on icon at bounding box center [205, 7] width 5 height 5
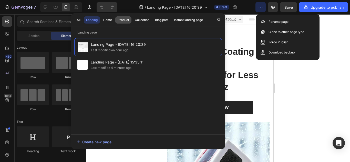
click at [127, 18] on div "Product" at bounding box center [124, 20] width 12 height 5
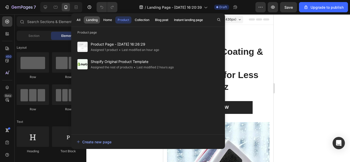
click at [95, 19] on div "Landing" at bounding box center [92, 20] width 12 height 5
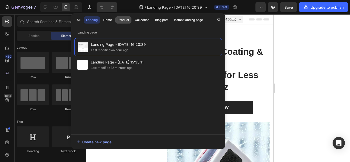
click at [119, 19] on div "Product" at bounding box center [124, 20] width 12 height 5
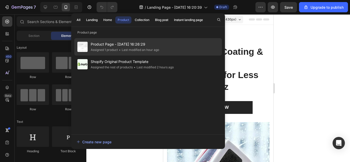
click at [120, 43] on span "Product Page - [DATE] 16:26:29" at bounding box center [125, 44] width 68 height 6
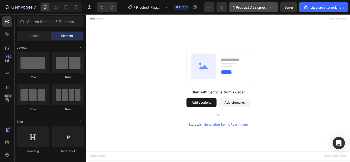
click at [254, 9] on span "1 product assigned" at bounding box center [249, 7] width 33 height 5
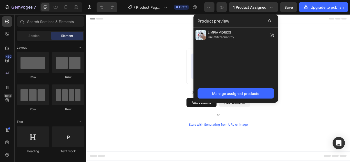
click at [204, 100] on div "Start with Sections from sidebar Add sections Add elements Start with Generatin…" at bounding box center [240, 99] width 271 height 91
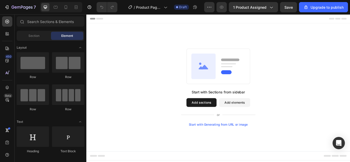
click at [210, 117] on button "Add sections" at bounding box center [220, 117] width 35 height 10
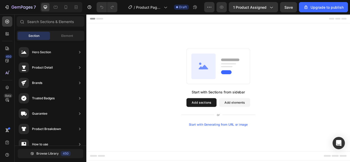
click at [245, 118] on button "Add elements" at bounding box center [259, 117] width 36 height 10
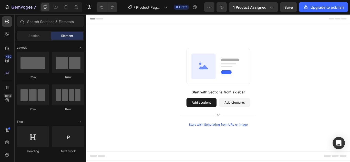
click at [233, 116] on button "Add sections" at bounding box center [220, 117] width 35 height 10
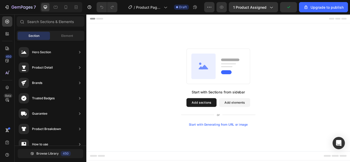
click at [233, 116] on button "Add sections" at bounding box center [220, 117] width 35 height 10
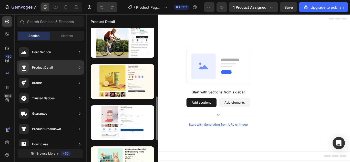
scroll to position [214, 0]
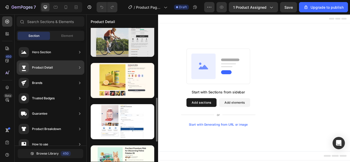
click at [118, 52] on div at bounding box center [123, 39] width 64 height 35
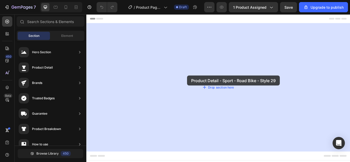
drag, startPoint x: 205, startPoint y: 66, endPoint x: 204, endPoint y: 86, distance: 20.0
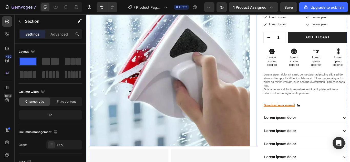
scroll to position [54, 0]
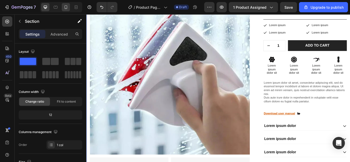
click at [65, 6] on icon at bounding box center [65, 7] width 5 height 5
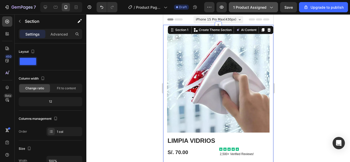
click at [250, 8] on span "1 product assigned" at bounding box center [249, 7] width 33 height 5
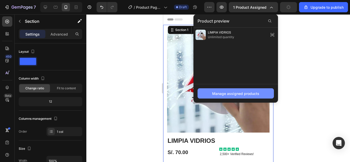
click at [245, 96] on div "Manage assigned products" at bounding box center [235, 93] width 47 height 5
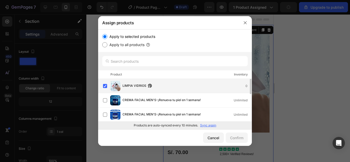
click at [139, 87] on span "LIMPIA VIDRIOS" at bounding box center [135, 86] width 24 height 6
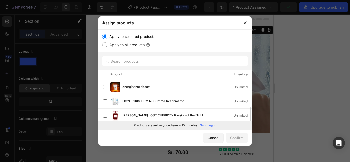
scroll to position [73, 0]
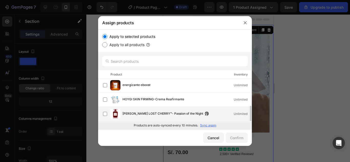
click at [154, 110] on div "[PERSON_NAME] LOST CHERRY™- Passion of the Night Unlimited" at bounding box center [177, 114] width 149 height 10
click at [243, 139] on div "Confirm" at bounding box center [236, 137] width 13 height 5
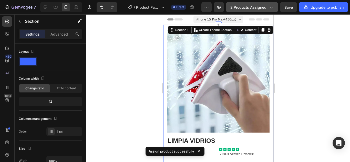
click at [247, 7] on span "2 products assigned" at bounding box center [248, 7] width 36 height 5
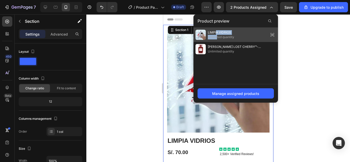
click at [216, 34] on div "LIMPIA VIDRIOS Unlimited quantity" at bounding box center [221, 34] width 26 height 9
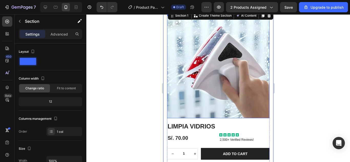
scroll to position [7, 0]
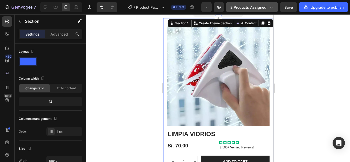
click at [242, 7] on span "2 products assigned" at bounding box center [248, 7] width 36 height 5
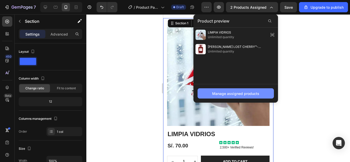
click at [232, 95] on div "Manage assigned products" at bounding box center [235, 93] width 47 height 5
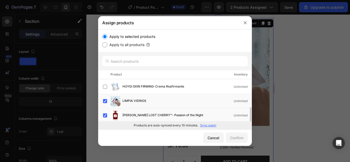
scroll to position [73, 0]
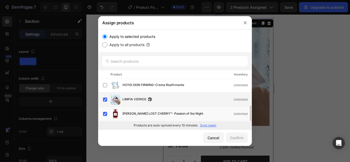
click at [109, 99] on div "LIMPIA VIDRIOS Unlimited" at bounding box center [177, 100] width 149 height 10
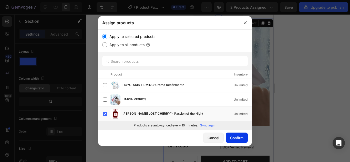
click at [231, 141] on button "Confirm" at bounding box center [237, 138] width 22 height 10
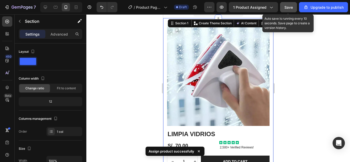
click at [286, 8] on span "Save" at bounding box center [289, 7] width 8 height 4
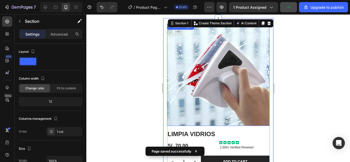
click at [220, 62] on img at bounding box center [218, 75] width 103 height 103
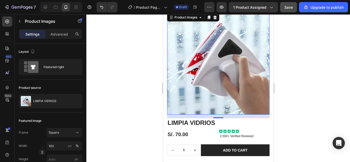
scroll to position [0, 0]
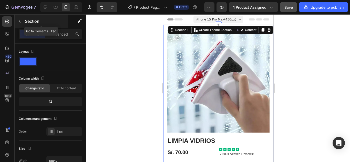
click at [23, 21] on button "button" at bounding box center [20, 21] width 8 height 8
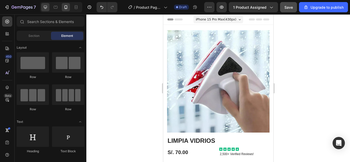
click at [48, 6] on div at bounding box center [45, 7] width 8 height 8
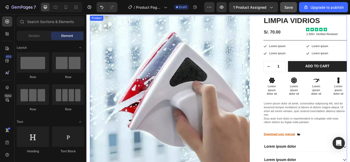
scroll to position [17, 0]
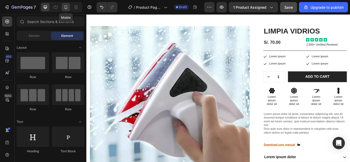
click at [68, 8] on icon at bounding box center [65, 7] width 5 height 5
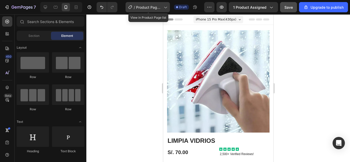
click at [143, 10] on div "/ Product Page - Sep 26, 16:26:29" at bounding box center [148, 7] width 44 height 10
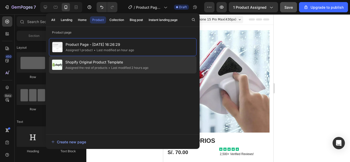
click at [74, 59] on div "Shopify Original Product Template Assigned the rest of products • Last modified…" at bounding box center [123, 64] width 148 height 17
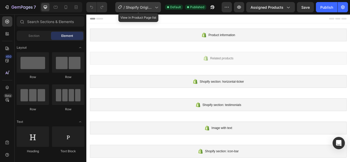
click at [148, 7] on span "Shopify Original Product Template" at bounding box center [139, 7] width 27 height 5
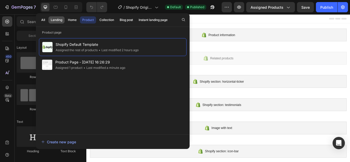
click at [60, 21] on div "Landing" at bounding box center [57, 20] width 12 height 5
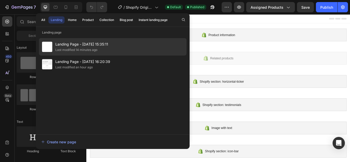
click at [90, 50] on div "Last modified 14 minutes ago" at bounding box center [76, 49] width 42 height 5
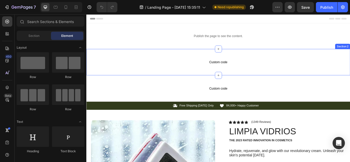
click at [147, 78] on div "Custom code Custom Code Section 2" at bounding box center [240, 70] width 308 height 31
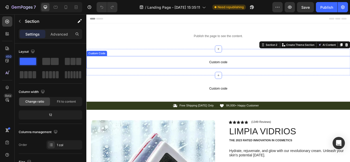
click at [142, 75] on p "Custom code" at bounding box center [240, 70] width 308 height 14
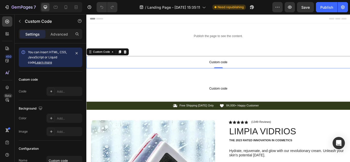
click at [142, 75] on p "Custom code" at bounding box center [240, 70] width 308 height 14
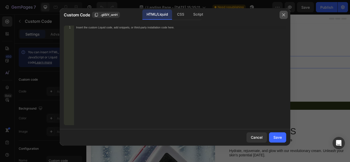
click at [286, 16] on button "button" at bounding box center [284, 15] width 8 height 8
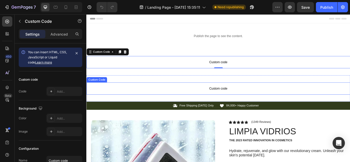
click at [179, 97] on p "Custom code" at bounding box center [240, 101] width 308 height 14
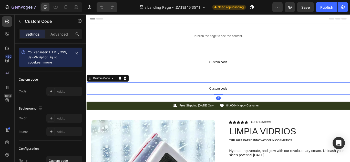
click at [179, 97] on p "Custom code" at bounding box center [240, 101] width 308 height 14
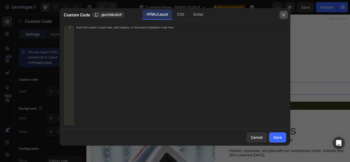
click at [282, 16] on icon "button" at bounding box center [284, 15] width 4 height 4
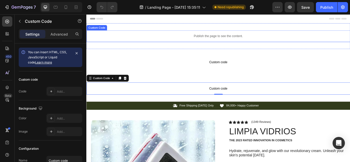
click at [228, 36] on div "Publish the page to see the content." at bounding box center [240, 40] width 308 height 14
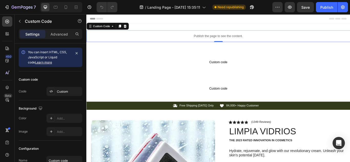
click at [228, 36] on div "Publish the page to see the content." at bounding box center [240, 40] width 308 height 14
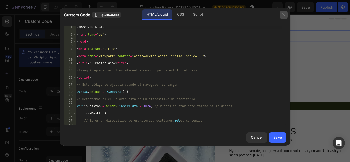
click at [285, 16] on icon "button" at bounding box center [284, 15] width 4 height 4
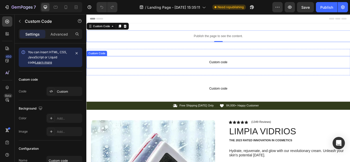
click at [233, 66] on p "Custom code" at bounding box center [240, 70] width 308 height 14
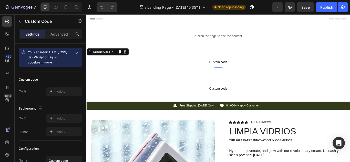
click at [130, 59] on icon at bounding box center [131, 58] width 3 height 4
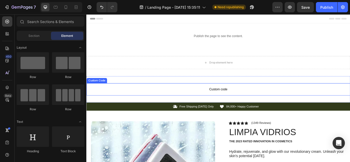
click at [134, 97] on p "Custom code" at bounding box center [240, 102] width 308 height 14
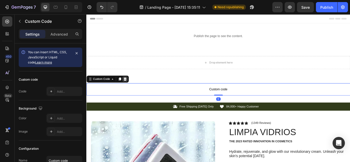
click at [130, 88] on icon at bounding box center [131, 90] width 4 height 4
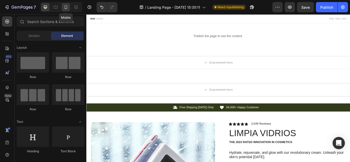
click at [64, 9] on icon at bounding box center [65, 7] width 5 height 5
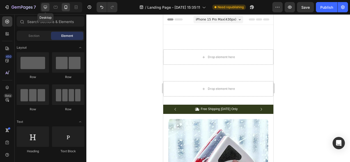
click at [45, 6] on icon at bounding box center [45, 7] width 3 height 3
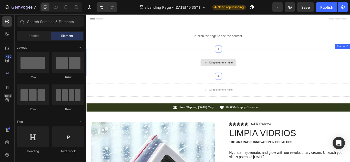
click at [225, 63] on div "Drop element here" at bounding box center [240, 70] width 308 height 15
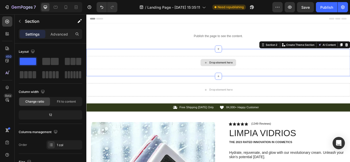
click at [197, 66] on div "Drop element here" at bounding box center [240, 70] width 308 height 15
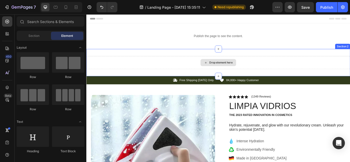
click at [350, 65] on div "Drop element here" at bounding box center [240, 70] width 308 height 15
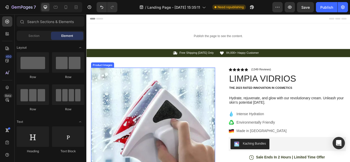
click at [119, 86] on img at bounding box center [164, 149] width 145 height 145
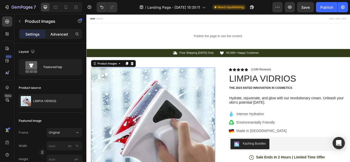
click at [60, 34] on p "Advanced" at bounding box center [58, 34] width 17 height 5
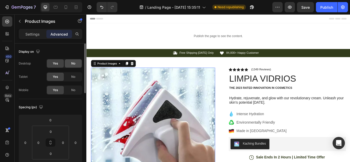
click at [71, 65] on span "No" at bounding box center [73, 63] width 4 height 5
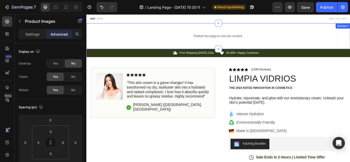
click at [141, 50] on div "Publish the page to see the content. Custom Code Section 1" at bounding box center [240, 40] width 308 height 30
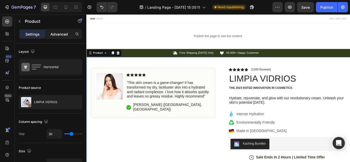
click at [58, 35] on p "Advanced" at bounding box center [58, 34] width 17 height 5
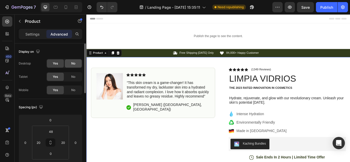
click at [73, 61] on div "No" at bounding box center [73, 63] width 17 height 8
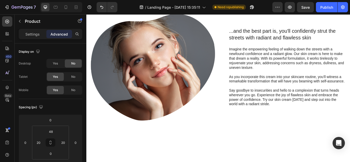
scroll to position [145, 0]
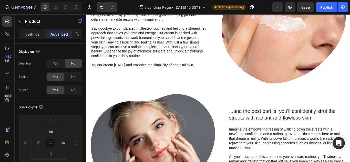
click at [164, 87] on div ""Simply life-changing skincare." Heading Discover the secret to effortless skin…" at bounding box center [164, 33] width 145 height 125
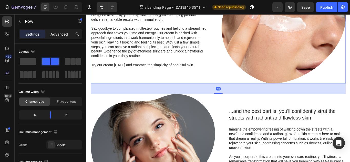
click at [63, 31] on div "Advanced" at bounding box center [59, 34] width 26 height 8
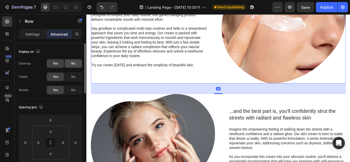
click at [68, 61] on div "No" at bounding box center [73, 63] width 17 height 8
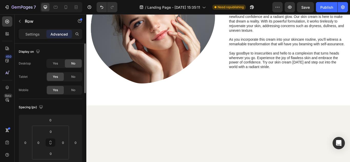
scroll to position [10, 0]
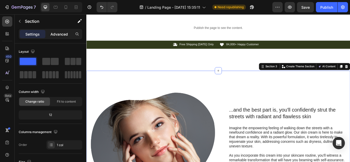
click at [61, 37] on p "Advanced" at bounding box center [58, 34] width 17 height 5
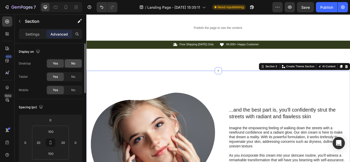
click at [71, 60] on div "No" at bounding box center [73, 63] width 17 height 8
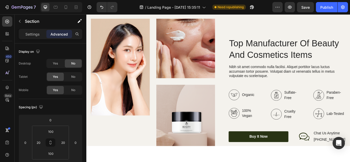
scroll to position [139, 0]
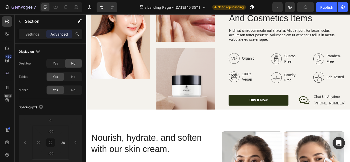
click at [175, 94] on img at bounding box center [202, 98] width 69 height 89
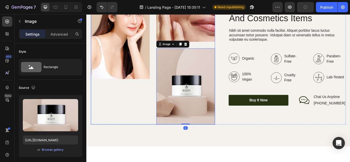
click at [104, 110] on div "Image" at bounding box center [126, 60] width 69 height 166
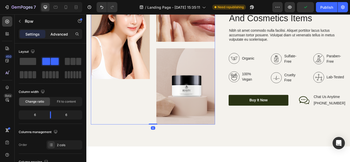
click at [58, 33] on p "Advanced" at bounding box center [58, 34] width 17 height 5
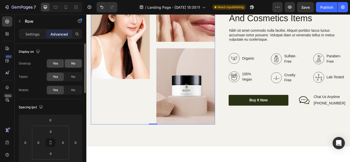
click at [77, 63] on div "No" at bounding box center [73, 63] width 17 height 8
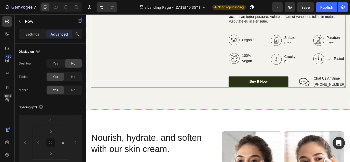
click at [222, 94] on div "Image Image Image Row 0" at bounding box center [164, 38] width 145 height 123
click at [69, 62] on div "No" at bounding box center [73, 63] width 17 height 8
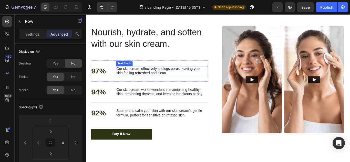
click at [154, 92] on div "97% Text Block Our skin cream effectively unclogs pores, leaving your skin feel…" at bounding box center [160, 80] width 137 height 25
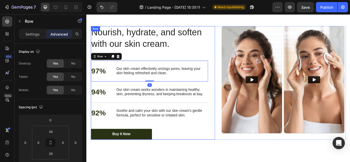
click at [235, 62] on div "Nourish, hydrate, and soften with our skin cream. Heading 97% Text Block Our sk…" at bounding box center [240, 94] width 297 height 133
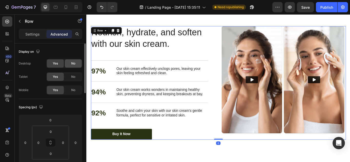
click at [68, 65] on div "No" at bounding box center [73, 63] width 17 height 8
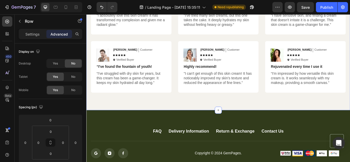
scroll to position [462, 0]
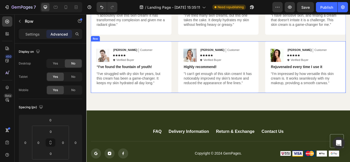
click at [188, 57] on div "Image Michael Text Block Customer Text Block Row Icon Icon Icon Icon Icon Icon …" at bounding box center [240, 76] width 297 height 60
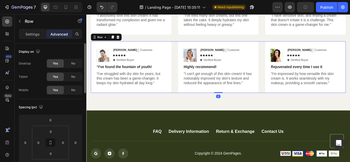
click at [65, 68] on div "Yes No" at bounding box center [64, 63] width 36 height 9
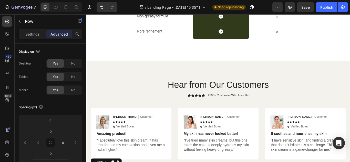
scroll to position [316, 0]
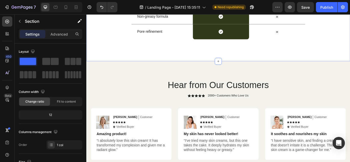
click at [62, 38] on div "Settings Advanced" at bounding box center [51, 34] width 64 height 10
click at [61, 35] on p "Advanced" at bounding box center [58, 34] width 17 height 5
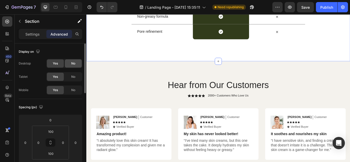
click at [76, 64] on div "No" at bounding box center [73, 63] width 17 height 8
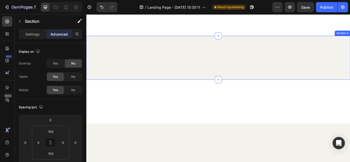
scroll to position [0, 0]
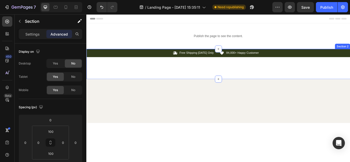
click at [112, 86] on div "Icon Free Shipping Today Only Text Block Row Icon 84,000+ Happy Customer Text B…" at bounding box center [240, 72] width 308 height 35
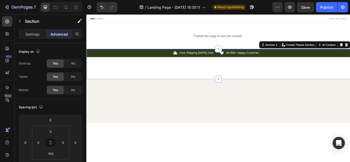
click at [97, 104] on div "Image Image Image Row Top Manufacturer Of Beauty And Cosmetics Items Heading Ni…" at bounding box center [240, 115] width 308 height 51
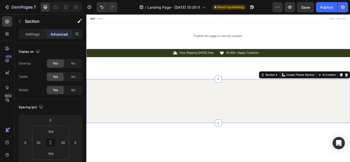
scroll to position [40, 0]
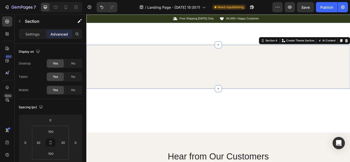
click at [97, 105] on div "Nourish, hydrate, and soften with our skin cream. Heading Nourish, hydrate, and…" at bounding box center [240, 126] width 308 height 51
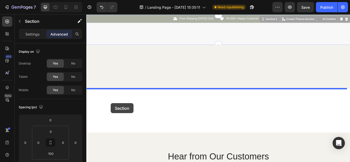
drag, startPoint x: 93, startPoint y: 46, endPoint x: 115, endPoint y: 118, distance: 74.9
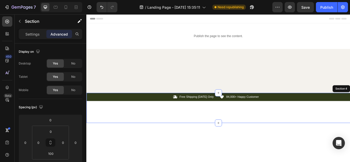
scroll to position [44, 0]
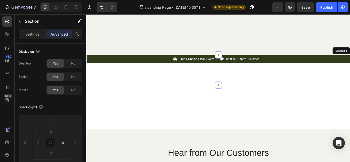
click at [114, 123] on div "Nourish, hydrate, and soften with our skin cream. Heading Nourish, hydrate, and…" at bounding box center [240, 122] width 308 height 51
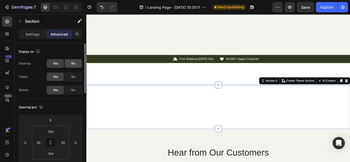
click at [76, 66] on div "No" at bounding box center [73, 63] width 17 height 8
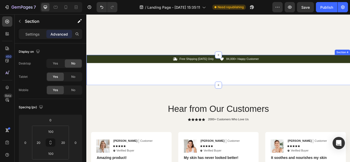
click at [100, 75] on div "Icon Free Shipping Today Only Text Block Row Icon 84,000+ Happy Customer Text B…" at bounding box center [240, 79] width 308 height 35
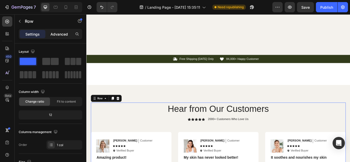
click at [62, 34] on p "Advanced" at bounding box center [58, 34] width 17 height 5
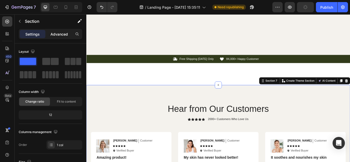
click at [65, 32] on p "Advanced" at bounding box center [58, 34] width 17 height 5
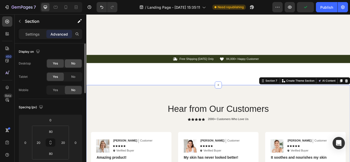
click at [77, 66] on div "No" at bounding box center [73, 63] width 17 height 8
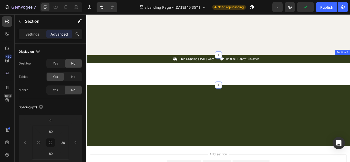
click at [126, 94] on div "Icon Free Shipping Today Only Text Block Row Icon 84,000+ Happy Customer Text B…" at bounding box center [240, 79] width 308 height 35
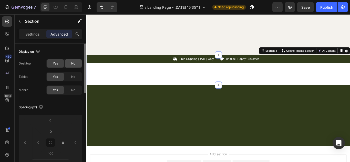
click at [74, 63] on span "No" at bounding box center [73, 63] width 4 height 5
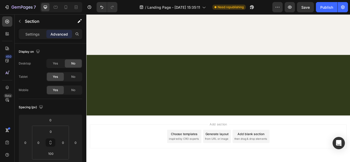
click at [125, 110] on div at bounding box center [240, 97] width 308 height 71
click at [117, 96] on div at bounding box center [240, 97] width 308 height 71
click at [70, 64] on div "No" at bounding box center [73, 63] width 17 height 8
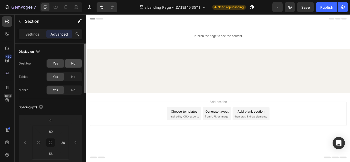
scroll to position [0, 0]
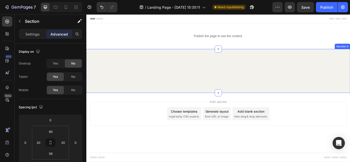
click at [152, 92] on div "Image Image Image Row Top Manufacturer Of Beauty And Cosmetics Items Heading Ni…" at bounding box center [240, 80] width 308 height 51
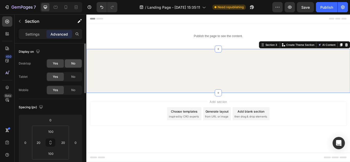
click at [75, 65] on span "No" at bounding box center [73, 63] width 4 height 5
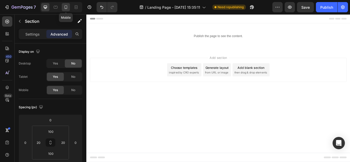
click at [66, 6] on icon at bounding box center [65, 7] width 5 height 5
type input "70"
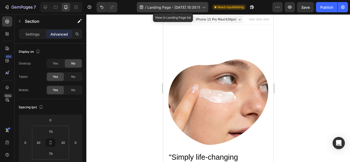
click at [177, 9] on span "Landing Page - Sep 26, 15:35:11" at bounding box center [173, 7] width 53 height 5
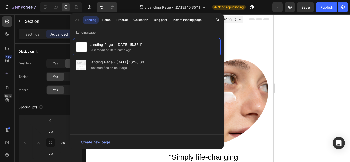
click at [309, 33] on div at bounding box center [218, 88] width 264 height 148
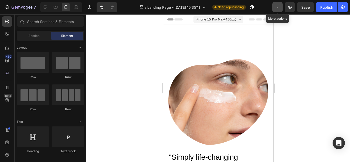
click at [273, 6] on button "button" at bounding box center [277, 7] width 10 height 10
click at [308, 76] on div at bounding box center [218, 88] width 264 height 148
click at [189, 78] on img at bounding box center [218, 102] width 100 height 86
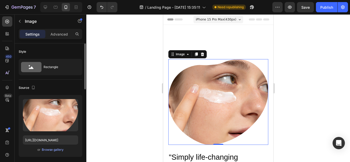
click at [236, 33] on div "Publish the page to see the content. Custom Code Section 1" at bounding box center [218, 33] width 110 height 16
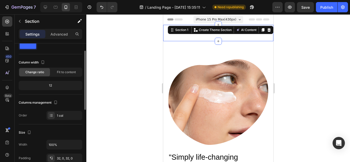
scroll to position [16, 0]
click at [6, 33] on icon at bounding box center [7, 33] width 2 height 2
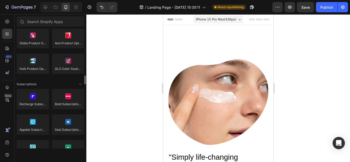
scroll to position [657, 0]
click at [156, 29] on div at bounding box center [218, 88] width 264 height 148
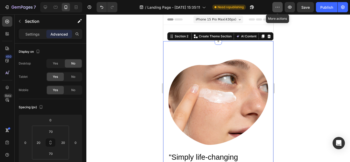
click at [282, 7] on button "button" at bounding box center [277, 7] width 10 height 10
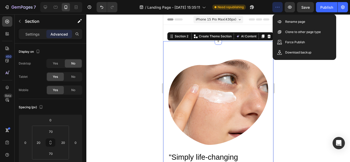
click at [298, 84] on div at bounding box center [218, 88] width 264 height 148
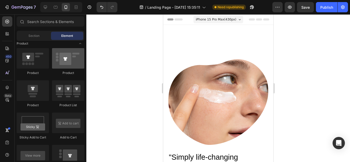
click at [64, 58] on div at bounding box center [68, 58] width 32 height 21
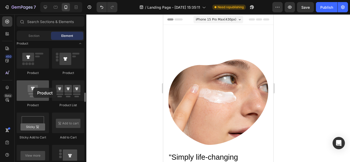
click at [33, 88] on div at bounding box center [33, 90] width 32 height 21
click at [43, 89] on div at bounding box center [33, 90] width 32 height 21
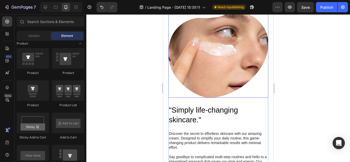
scroll to position [47, 0]
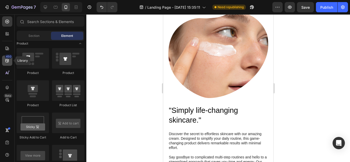
click at [7, 61] on icon at bounding box center [6, 60] width 3 height 3
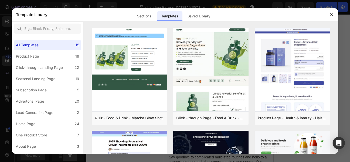
click at [0, 71] on div at bounding box center [175, 81] width 350 height 162
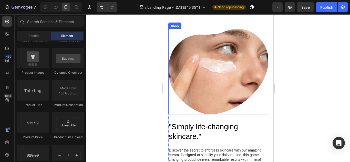
scroll to position [30, 0]
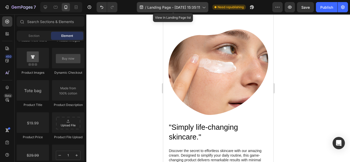
click at [195, 5] on span "Landing Page - Sep 26, 15:35:11" at bounding box center [173, 7] width 53 height 5
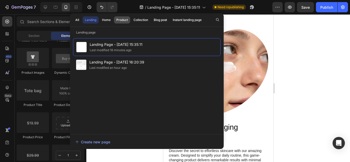
click at [127, 20] on div "Product" at bounding box center [122, 20] width 12 height 5
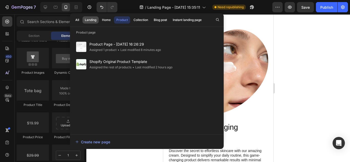
click at [94, 22] on div "Landing" at bounding box center [91, 20] width 12 height 5
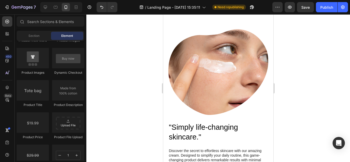
click at [297, 35] on div at bounding box center [218, 88] width 264 height 148
click at [255, 6] on icon "button" at bounding box center [251, 7] width 5 height 5
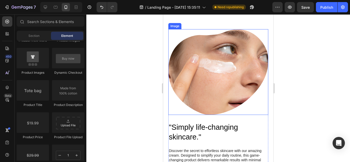
scroll to position [0, 0]
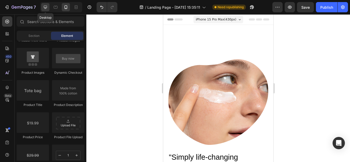
click at [48, 9] on icon at bounding box center [45, 7] width 5 height 5
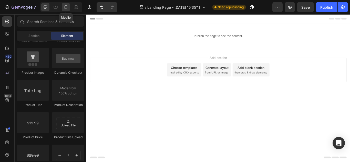
click at [65, 8] on icon at bounding box center [66, 7] width 3 height 4
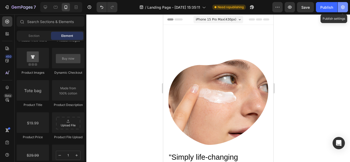
click at [344, 6] on icon "button" at bounding box center [342, 7] width 5 height 5
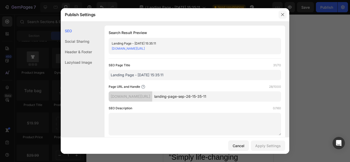
click at [282, 15] on icon "button" at bounding box center [283, 15] width 4 height 4
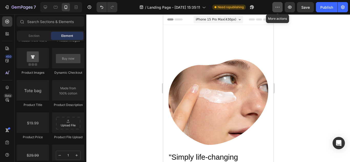
click at [277, 9] on icon "button" at bounding box center [277, 7] width 5 height 5
click at [297, 76] on div at bounding box center [218, 88] width 264 height 148
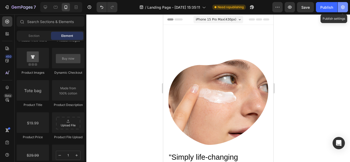
click at [343, 5] on icon "button" at bounding box center [342, 7] width 5 height 5
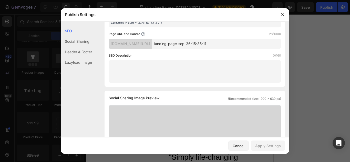
scroll to position [53, 0]
click at [281, 16] on icon "button" at bounding box center [283, 15] width 4 height 4
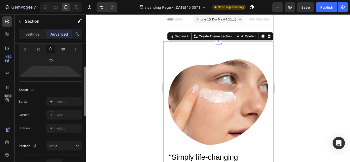
scroll to position [101, 0]
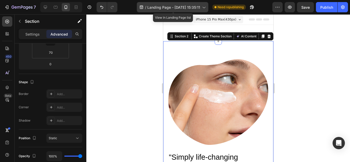
click at [153, 9] on span "Landing Page - Sep 26, 15:35:11" at bounding box center [173, 7] width 53 height 5
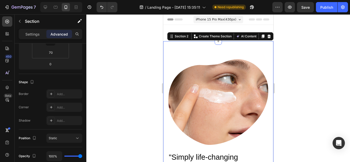
click at [308, 57] on div at bounding box center [218, 88] width 264 height 148
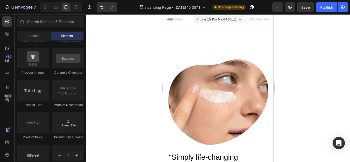
click at [271, 7] on div "/ Landing Page - Sep 26, 15:35:11 Need republishing" at bounding box center [197, 7] width 151 height 10
click at [276, 7] on icon "button" at bounding box center [277, 7] width 5 height 5
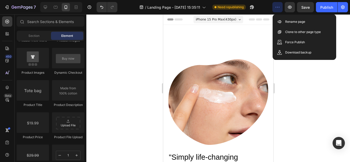
click at [310, 80] on div at bounding box center [218, 88] width 264 height 148
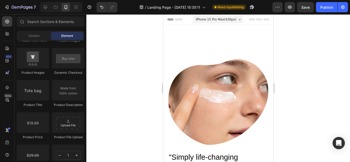
click at [221, 18] on span "iPhone 15 Pro Max ( 430 px)" at bounding box center [216, 19] width 41 height 5
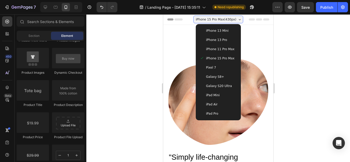
click at [227, 3] on div "/ Landing Page - Sep 26, 15:35:11 Need republishing" at bounding box center [197, 7] width 151 height 10
click at [282, 12] on button "button" at bounding box center [277, 7] width 10 height 10
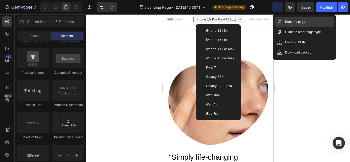
click at [291, 20] on p "Rename page" at bounding box center [295, 21] width 20 height 5
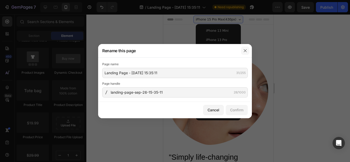
click at [247, 48] on button "button" at bounding box center [245, 51] width 8 height 8
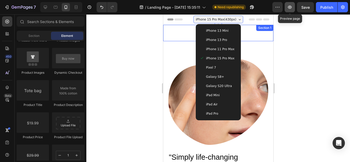
click at [292, 10] on button "button" at bounding box center [290, 7] width 10 height 10
click at [302, 54] on div at bounding box center [218, 88] width 264 height 148
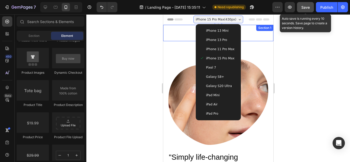
click at [305, 10] on button "Save" at bounding box center [305, 7] width 17 height 10
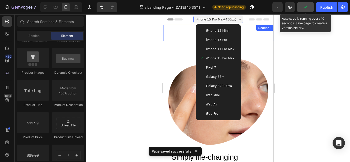
click at [305, 10] on button "button" at bounding box center [305, 7] width 17 height 10
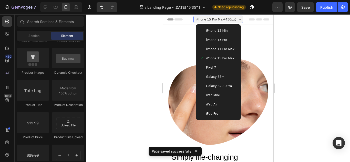
click at [198, 150] on icon at bounding box center [196, 151] width 5 height 5
click at [276, 11] on button "button" at bounding box center [277, 7] width 10 height 10
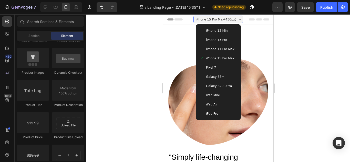
click at [118, 38] on div at bounding box center [218, 88] width 264 height 148
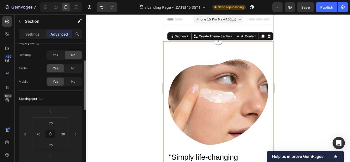
scroll to position [0, 0]
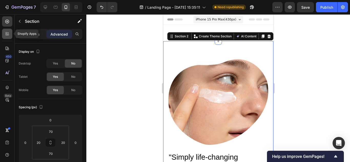
click at [5, 34] on icon at bounding box center [7, 33] width 5 height 5
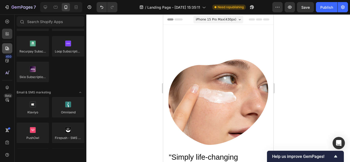
click at [7, 49] on icon at bounding box center [7, 48] width 5 height 5
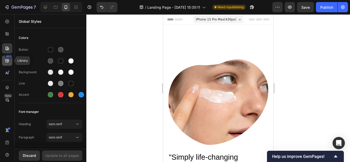
click at [10, 62] on div "450" at bounding box center [7, 61] width 10 height 10
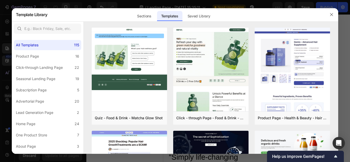
click at [0, 64] on div at bounding box center [175, 81] width 350 height 162
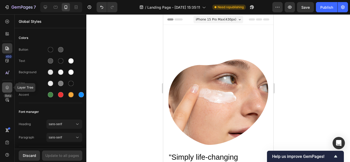
click at [5, 86] on icon at bounding box center [7, 87] width 5 height 5
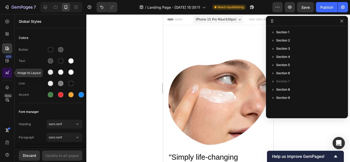
click at [11, 76] on div at bounding box center [7, 73] width 10 height 10
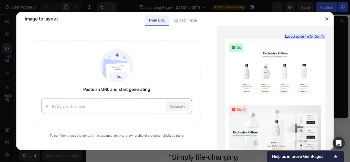
click at [0, 74] on div at bounding box center [175, 81] width 350 height 162
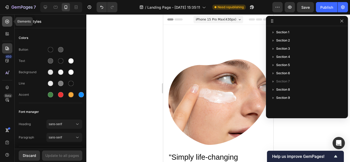
click at [9, 21] on icon at bounding box center [7, 21] width 5 height 5
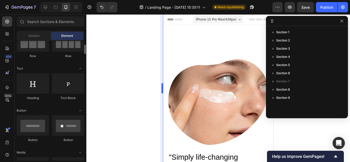
scroll to position [54, 0]
click at [266, 8] on div "/ Landing Page - Sep 26, 15:35:11 Need republishing" at bounding box center [197, 7] width 151 height 10
click at [59, 7] on div at bounding box center [56, 7] width 8 height 8
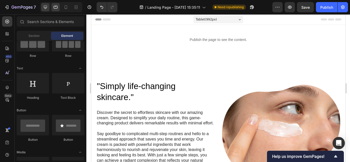
click at [45, 6] on icon at bounding box center [45, 7] width 5 height 5
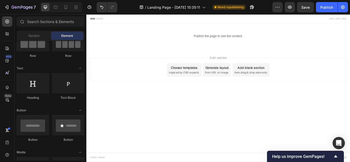
click at [272, 10] on div "/ Landing Page - Sep 26, 15:35:11 Need republishing" at bounding box center [197, 7] width 151 height 10
click at [275, 9] on button "button" at bounding box center [277, 7] width 10 height 10
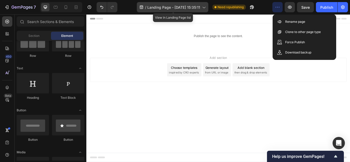
click at [183, 8] on span "Landing Page - Sep 26, 15:35:11" at bounding box center [173, 7] width 53 height 5
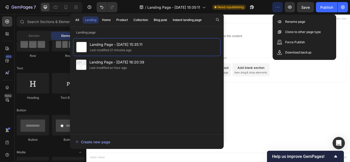
click at [350, 106] on div "Add section Choose templates inspired by CRO experts Generate layout from URL o…" at bounding box center [240, 86] width 308 height 63
click at [350, 86] on div "Add section Choose templates inspired by CRO experts Generate layout from URL o…" at bounding box center [239, 79] width 299 height 28
click at [261, 7] on div "/ Landing Page - Sep 26, 15:35:11 Need republishing" at bounding box center [197, 7] width 151 height 10
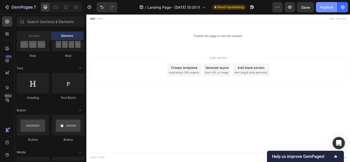
click at [329, 9] on div "Publish" at bounding box center [326, 7] width 13 height 5
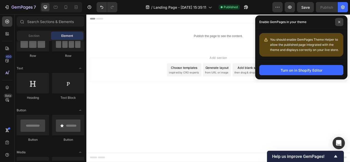
click at [339, 25] on span at bounding box center [339, 22] width 8 height 8
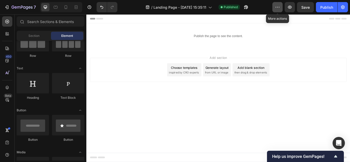
click at [276, 5] on icon "button" at bounding box center [277, 7] width 5 height 5
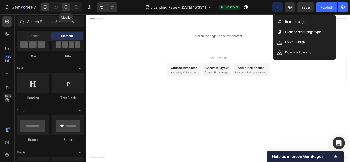
click at [67, 4] on div at bounding box center [66, 7] width 8 height 8
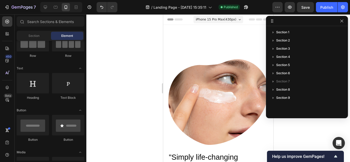
click at [271, 19] on icon at bounding box center [272, 21] width 4 height 4
click at [274, 21] on icon at bounding box center [272, 21] width 4 height 4
click at [297, 130] on div at bounding box center [218, 88] width 264 height 148
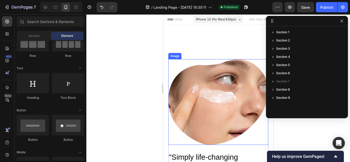
click at [147, 68] on div at bounding box center [218, 88] width 264 height 148
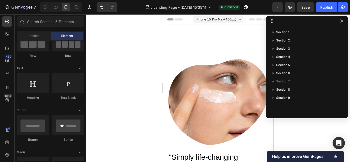
click at [115, 33] on div at bounding box center [218, 88] width 264 height 148
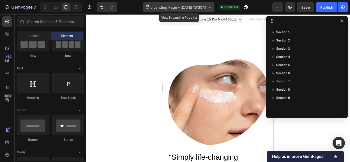
click at [179, 5] on span "Landing Page - Sep 26, 15:35:11" at bounding box center [180, 7] width 53 height 5
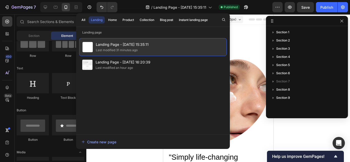
click at [151, 49] on div "Landing Page - Sep 26, 15:35:11 Last modified 31 minutes ago" at bounding box center [153, 47] width 148 height 18
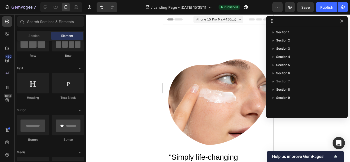
click at [147, 65] on div at bounding box center [218, 88] width 264 height 148
click at [341, 19] on button "button" at bounding box center [342, 21] width 6 height 6
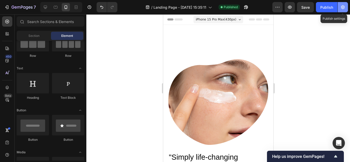
click at [343, 9] on icon "button" at bounding box center [342, 7] width 5 height 5
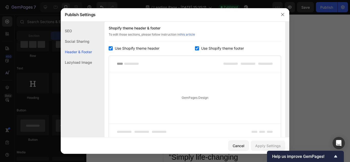
scroll to position [290, 0]
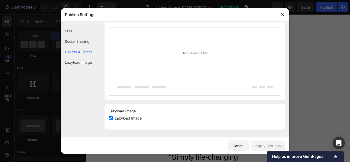
click at [77, 65] on div "Lazyload Image" at bounding box center [76, 62] width 31 height 11
click at [281, 18] on button "button" at bounding box center [283, 15] width 8 height 8
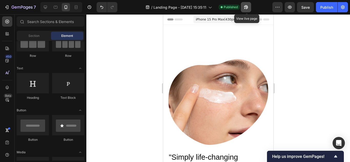
click at [246, 8] on icon "button" at bounding box center [246, 7] width 5 height 5
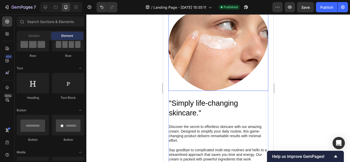
scroll to position [58, 0]
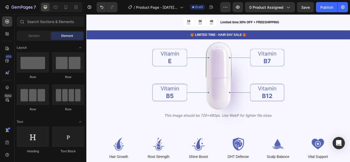
scroll to position [601, 0]
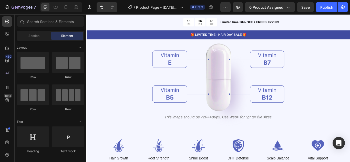
click at [231, 94] on img at bounding box center [240, 91] width 154 height 112
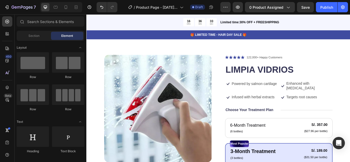
scroll to position [0, 0]
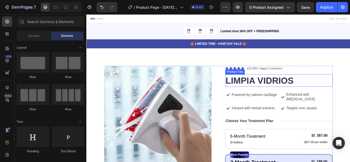
click at [202, 106] on img at bounding box center [169, 137] width 125 height 125
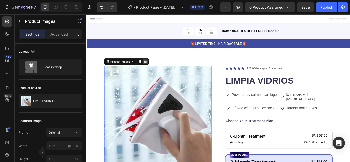
click at [152, 70] on div at bounding box center [155, 70] width 6 height 6
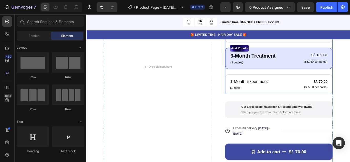
scroll to position [124, 0]
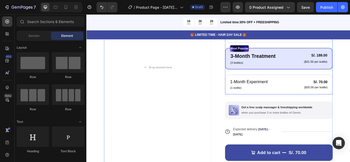
click at [248, 83] on div "6-Month Treatment Text Block (6 bottles) Text Block S/. 357.00 Product Price Pr…" at bounding box center [310, 66] width 125 height 84
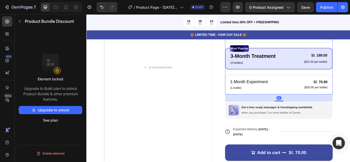
click at [249, 82] on div "6-Month Treatment Text Block (6 bottles) Text Block S/. 357.00 Product Price Pr…" at bounding box center [310, 66] width 125 height 84
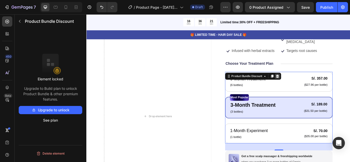
click at [307, 84] on div at bounding box center [309, 87] width 6 height 6
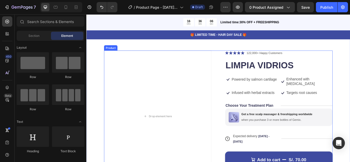
click at [242, 59] on div "Drop element here Icon Icon Icon Icon Icon Icon List 122,000+ Happy Customers T…" at bounding box center [240, 134] width 267 height 154
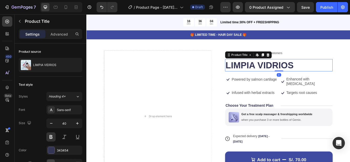
click at [278, 69] on h1 "LIMPIA VIDRIOS" at bounding box center [310, 74] width 125 height 14
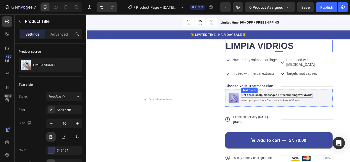
scroll to position [43, 0]
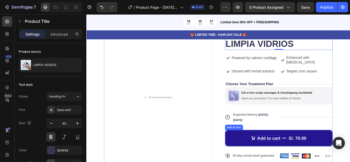
click at [294, 160] on div "Add to cart" at bounding box center [299, 159] width 27 height 7
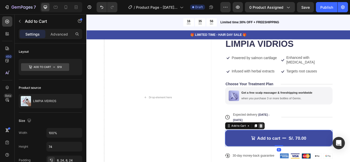
click at [290, 146] on div at bounding box center [290, 145] width 6 height 6
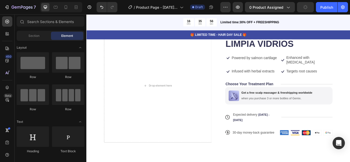
scroll to position [29, 0]
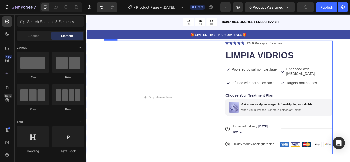
click at [284, 159] on div "Icon Icon Icon Icon Icon Icon List 122,000+ Happy Customers Text Block Row LIMP…" at bounding box center [310, 111] width 125 height 133
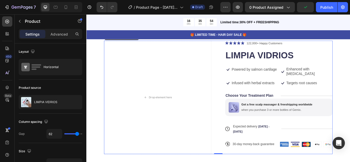
click at [272, 144] on span "Expected delivery" at bounding box center [271, 145] width 28 height 4
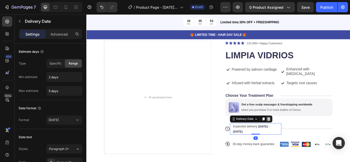
click at [296, 133] on div "Delivery Date" at bounding box center [278, 137] width 49 height 8
click at [296, 134] on div at bounding box center [299, 137] width 6 height 6
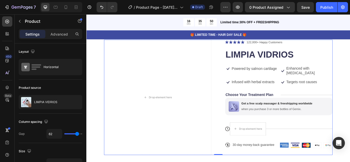
click at [316, 162] on div "Icon Icon Icon Icon Icon Icon List 122,000+ Happy Customers Text Block Row LIMP…" at bounding box center [310, 111] width 125 height 135
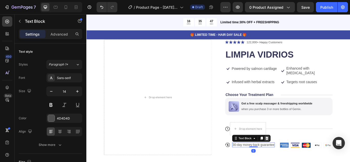
click at [295, 159] on icon at bounding box center [297, 159] width 4 height 4
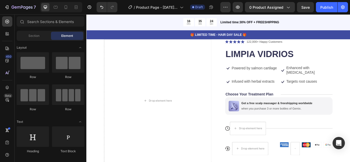
scroll to position [35, 0]
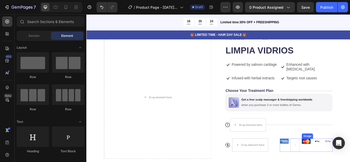
click at [339, 162] on img at bounding box center [343, 163] width 10 height 6
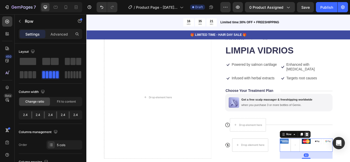
click at [342, 156] on icon at bounding box center [343, 155] width 3 height 4
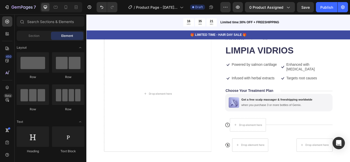
scroll to position [31, 0]
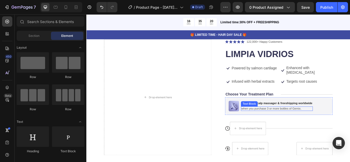
click at [324, 127] on div "when you purchase 3 or more bottles of Gemix." at bounding box center [309, 124] width 84 height 5
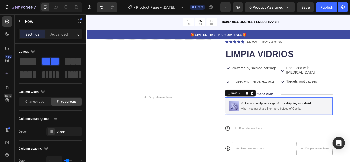
click at [349, 127] on div "Image Get a free scalp massager & freeshipping worldwide Text Block when you pu…" at bounding box center [310, 121] width 125 height 21
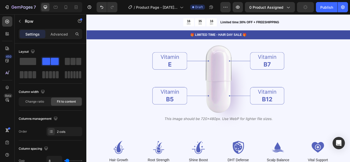
scroll to position [470, 0]
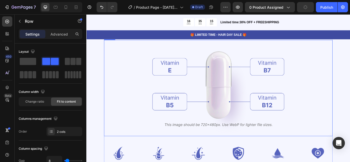
click at [291, 104] on img at bounding box center [240, 100] width 154 height 112
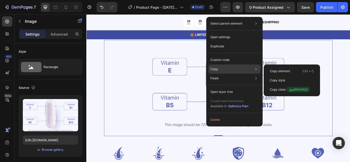
click at [221, 73] on div "Copy Copy element Ctrl + C Copy style Copy class .g_yAYhrHUO" at bounding box center [234, 69] width 52 height 9
click at [282, 78] on p "Copy style" at bounding box center [277, 80] width 15 height 5
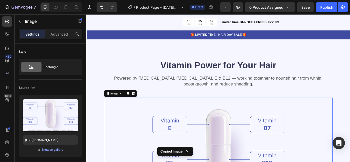
scroll to position [405, 0]
click at [135, 107] on div at bounding box center [135, 107] width 6 height 6
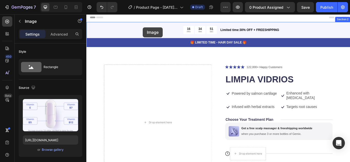
scroll to position [0, 0]
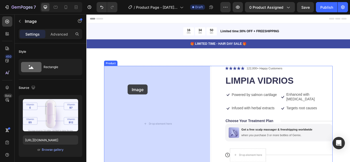
drag, startPoint x: 174, startPoint y: 140, endPoint x: 134, endPoint y: 98, distance: 58.2
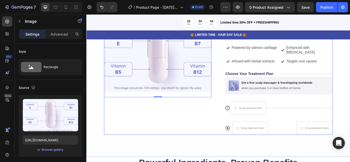
scroll to position [55, 0]
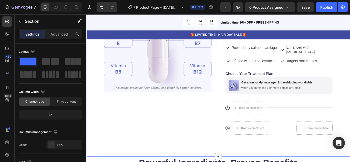
click at [88, 139] on div "Image Icon Icon Icon Icon Icon Icon List 122,000+ Happy Customers Text Block Ro…" at bounding box center [240, 89] width 308 height 181
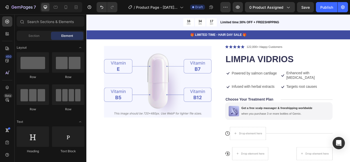
scroll to position [0, 0]
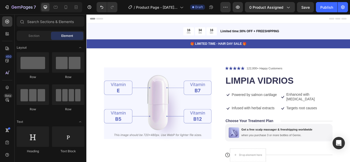
drag, startPoint x: 393, startPoint y: 141, endPoint x: 436, endPoint y: 27, distance: 122.0
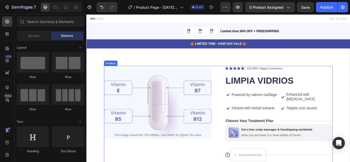
click at [260, 89] on h1 "LIMPIA VIDRIOS" at bounding box center [310, 92] width 125 height 14
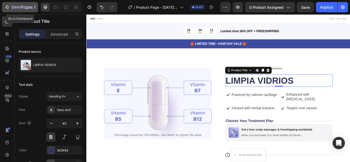
click at [8, 7] on icon "button" at bounding box center [7, 7] width 2 height 4
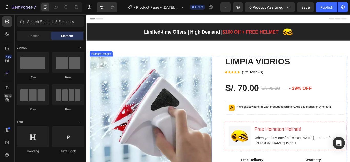
click at [211, 92] on img at bounding box center [161, 135] width 142 height 142
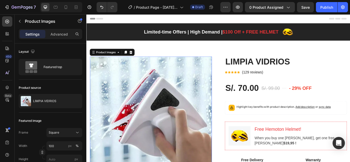
click at [183, 95] on img at bounding box center [161, 135] width 142 height 142
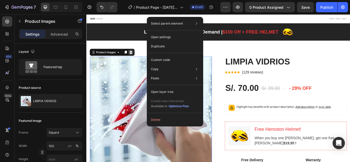
click at [141, 60] on div at bounding box center [138, 59] width 6 height 6
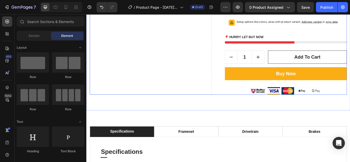
scroll to position [210, 0]
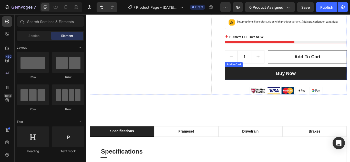
click at [248, 88] on button "Buy Now" at bounding box center [319, 83] width 142 height 15
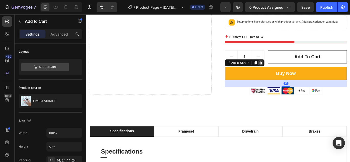
click at [290, 70] on icon at bounding box center [290, 71] width 4 height 4
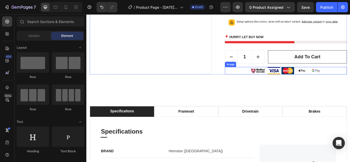
click at [294, 76] on img at bounding box center [319, 80] width 85 height 9
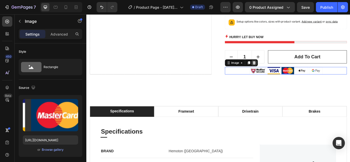
click at [281, 71] on icon at bounding box center [281, 71] width 3 height 4
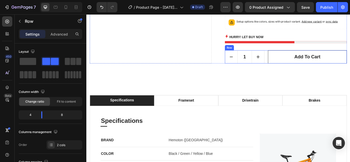
click at [294, 63] on div "1 Product Quantity Add to cart Add to Cart Row" at bounding box center [319, 63] width 142 height 15
click at [278, 53] on icon at bounding box center [279, 51] width 4 height 4
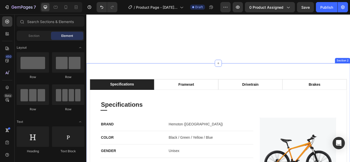
scroll to position [284, 0]
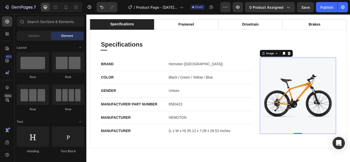
click at [311, 86] on img at bounding box center [333, 109] width 89 height 89
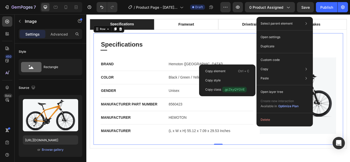
click at [264, 63] on div "Specifications Heading Title Line BRAND Text block Hemoton ([GEOGRAPHIC_DATA]) …" at bounding box center [240, 102] width 275 height 114
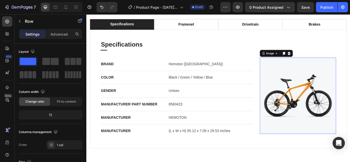
click at [311, 81] on img at bounding box center [333, 109] width 89 height 89
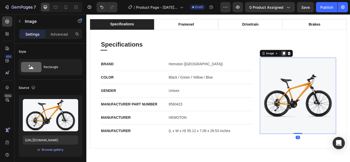
click at [315, 58] on icon at bounding box center [317, 60] width 4 height 4
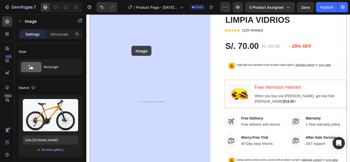
scroll to position [32, 0]
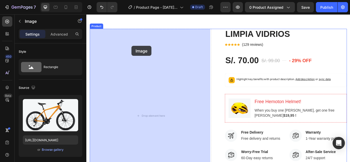
drag, startPoint x: 320, startPoint y: 97, endPoint x: 139, endPoint y: 52, distance: 186.5
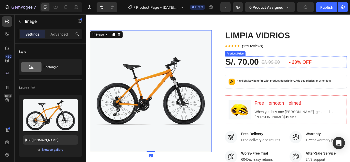
scroll to position [27, 0]
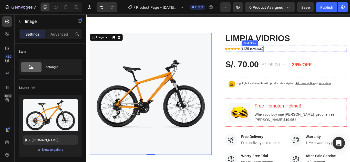
click at [271, 44] on h2 "LIMPIA VIDRIOS" at bounding box center [319, 42] width 142 height 13
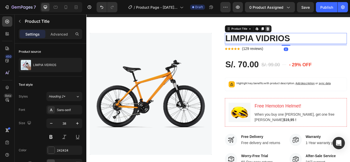
click at [296, 29] on div at bounding box center [298, 31] width 6 height 6
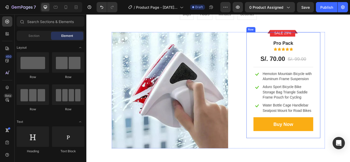
scroll to position [1293, 0]
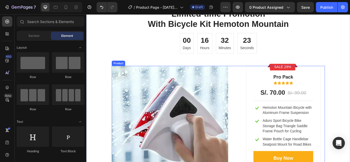
click at [257, 94] on div "Product Images Sale 29% Product Badge Row Pro Pack Text block Icon Icon Icon Ic…" at bounding box center [240, 143] width 249 height 136
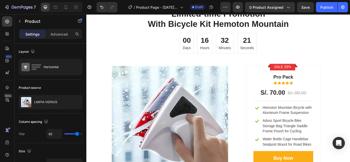
click at [259, 92] on div "Product Images Sale 29% Product Badge Row Pro Pack Text block Icon Icon Icon Ic…" at bounding box center [240, 143] width 249 height 136
click at [217, 82] on img at bounding box center [184, 143] width 136 height 136
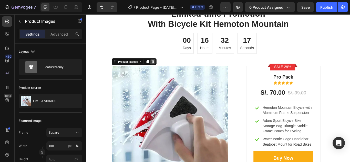
click at [162, 70] on icon at bounding box center [164, 70] width 4 height 4
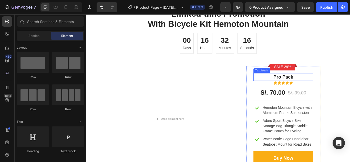
click at [292, 85] on p "Pro Pack" at bounding box center [316, 88] width 69 height 8
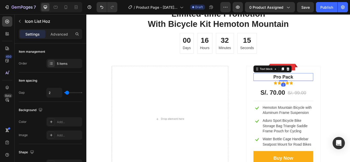
click at [285, 96] on div "Icon Icon Icon Icon Icon" at bounding box center [316, 95] width 70 height 4
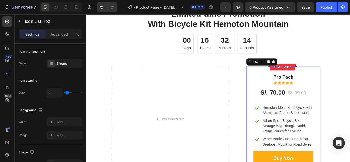
click at [274, 91] on div "Sale 29% Product Badge Row Pro Pack Text block Icon Icon Icon Icon Icon Icon Li…" at bounding box center [316, 137] width 87 height 124
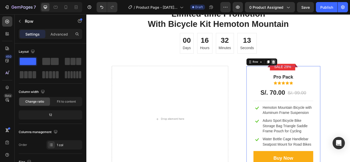
click at [304, 69] on icon at bounding box center [304, 70] width 3 height 4
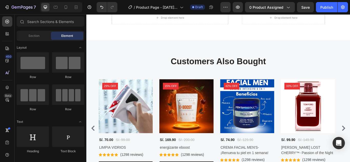
scroll to position [1357, 0]
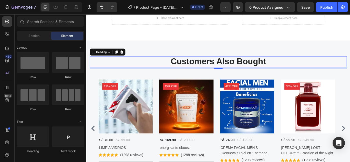
click at [304, 69] on p "Customers Also Bought" at bounding box center [240, 70] width 299 height 12
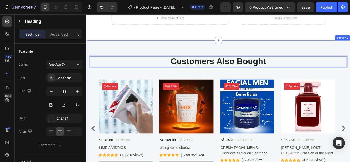
click at [305, 58] on div "Customers Also Bought Heading 8 Row Product Images 29% off Product Badge S/. 70…" at bounding box center [240, 136] width 308 height 183
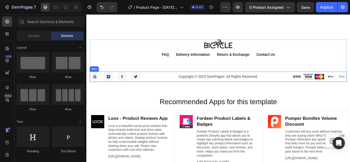
scroll to position [1589, 0]
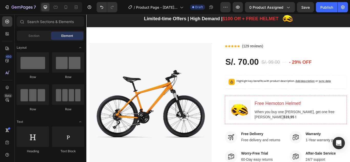
scroll to position [0, 0]
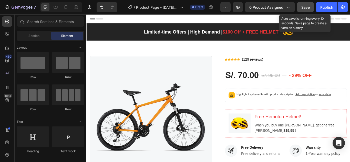
click at [305, 4] on button "Save" at bounding box center [305, 7] width 17 height 10
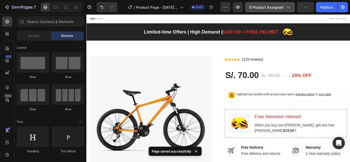
click at [283, 6] on span "0 product assigned" at bounding box center [266, 7] width 34 height 5
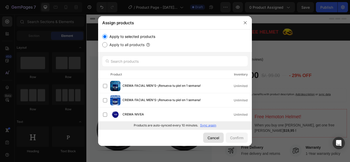
click at [208, 140] on div "Cancel" at bounding box center [214, 137] width 12 height 5
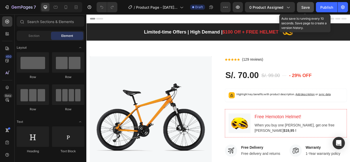
click at [308, 6] on span "Save" at bounding box center [305, 7] width 8 height 4
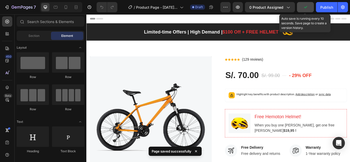
click at [306, 6] on icon "button" at bounding box center [305, 7] width 5 height 5
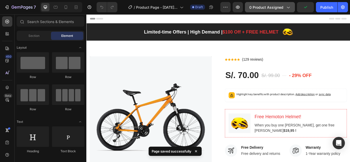
click at [286, 7] on icon "button" at bounding box center [288, 7] width 5 height 5
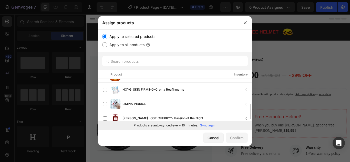
scroll to position [73, 0]
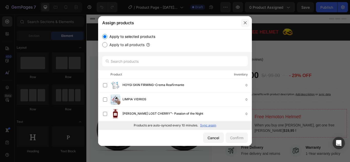
click at [248, 22] on button "button" at bounding box center [245, 23] width 8 height 8
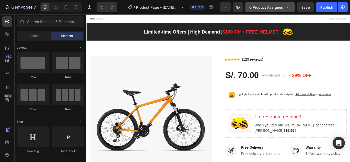
click at [266, 10] on button "0 product assigned" at bounding box center [270, 7] width 50 height 10
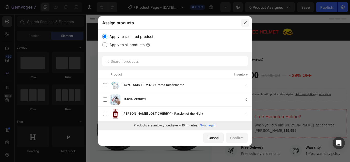
click at [246, 24] on icon "button" at bounding box center [245, 23] width 4 height 4
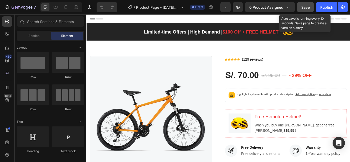
click at [300, 9] on button "Save" at bounding box center [305, 7] width 17 height 10
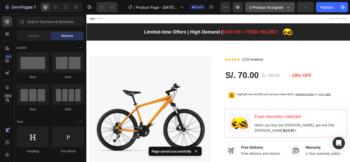
click at [288, 10] on button "0 product assigned" at bounding box center [270, 7] width 50 height 10
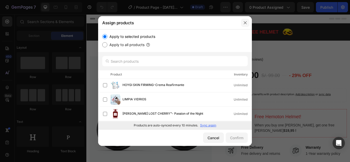
click at [244, 24] on icon "button" at bounding box center [245, 23] width 4 height 4
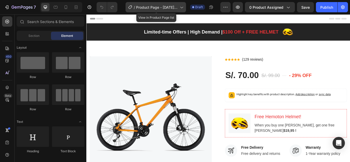
click at [157, 9] on span "Product Page - [DATE] 17:56:30" at bounding box center [157, 7] width 42 height 5
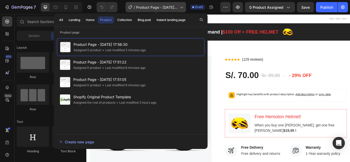
click at [157, 9] on span "Product Page - [DATE] 17:56:30" at bounding box center [157, 7] width 42 height 5
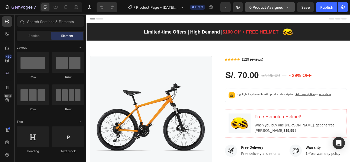
click at [275, 7] on span "0 product assigned" at bounding box center [266, 7] width 34 height 5
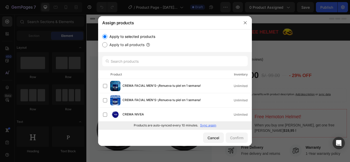
click at [156, 68] on div at bounding box center [175, 61] width 154 height 18
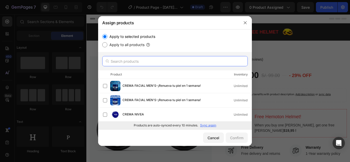
click at [156, 63] on input "text" at bounding box center [175, 61] width 146 height 10
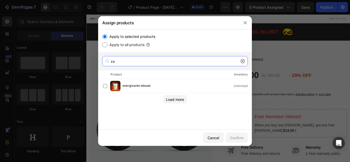
type input "za"
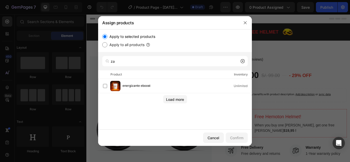
click at [113, 42] on label "Apply to all products" at bounding box center [125, 45] width 37 height 6
click at [107, 42] on input "Apply to all products" at bounding box center [104, 44] width 5 height 5
radio input "true"
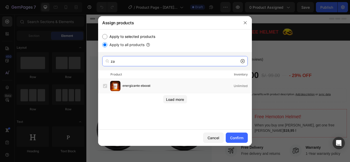
click at [130, 61] on input "za" at bounding box center [175, 61] width 146 height 10
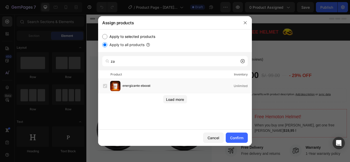
click at [113, 31] on div "Apply to selected products Apply to all products" at bounding box center [175, 40] width 154 height 23
click at [113, 35] on label "Apply to selected products" at bounding box center [131, 37] width 48 height 6
click at [107, 35] on input "Apply to selected products" at bounding box center [104, 36] width 5 height 5
radio input "true"
click at [242, 63] on icon at bounding box center [243, 61] width 4 height 4
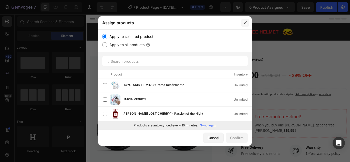
click at [247, 26] on button "button" at bounding box center [245, 23] width 8 height 8
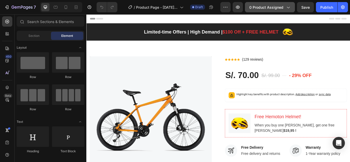
click at [267, 9] on span "0 product assigned" at bounding box center [266, 7] width 34 height 5
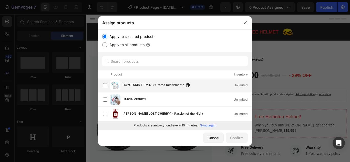
scroll to position [0, 0]
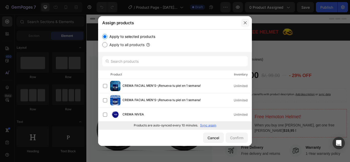
click at [246, 23] on icon "button" at bounding box center [245, 23] width 4 height 4
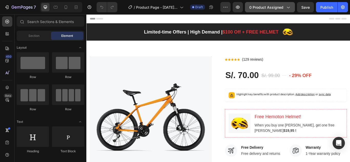
click at [265, 8] on span "0 product assigned" at bounding box center [266, 7] width 34 height 5
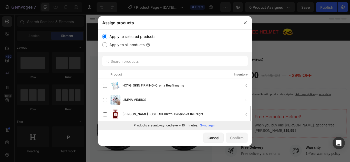
scroll to position [72, 0]
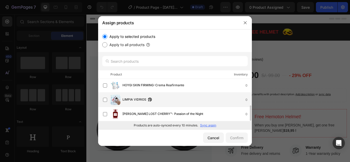
click at [212, 98] on div "LIMPIA VIDRIOS 0" at bounding box center [187, 100] width 129 height 6
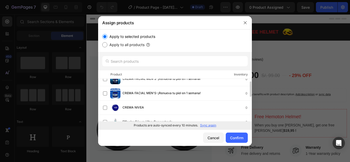
scroll to position [0, 0]
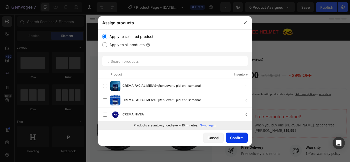
click at [233, 136] on div "Confirm" at bounding box center [236, 137] width 13 height 5
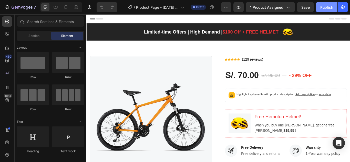
click at [329, 8] on div "Publish" at bounding box center [326, 7] width 13 height 5
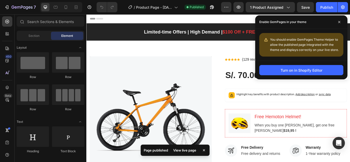
click at [316, 38] on span "You should enable GemPages Theme Helper to allow the published page integrated …" at bounding box center [304, 45] width 69 height 14
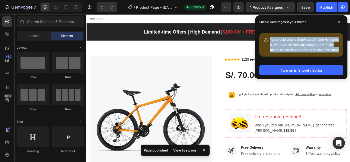
click at [316, 38] on span "You should enable GemPages Theme Helper to allow the published page integrated …" at bounding box center [304, 45] width 69 height 14
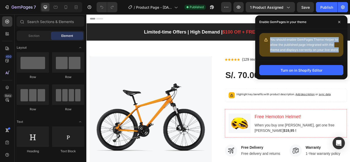
click at [286, 44] on span "You should enable GemPages Theme Helper to allow the published page integrated …" at bounding box center [304, 45] width 69 height 14
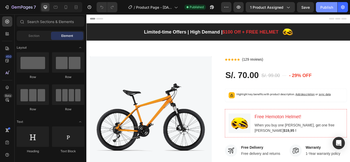
click at [325, 8] on div "Publish" at bounding box center [326, 7] width 13 height 5
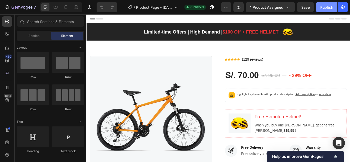
click at [323, 12] on button "Publish" at bounding box center [327, 7] width 22 height 10
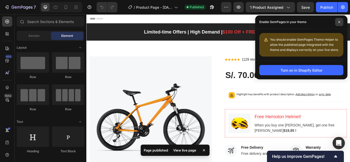
click at [339, 23] on icon at bounding box center [339, 22] width 3 height 3
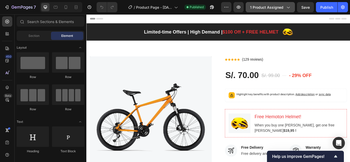
click at [272, 8] on span "1 product assigned" at bounding box center [266, 7] width 33 height 5
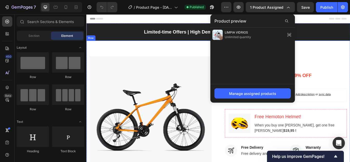
click at [350, 52] on div "Image Icon Icon Icon Icon Icon Icon List Hoz (129 reviews) Text block Row S/. 7…" at bounding box center [240, 157] width 308 height 225
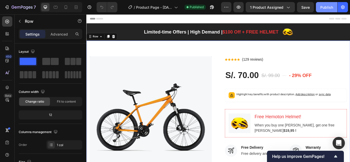
click at [333, 9] on button "Publish" at bounding box center [327, 7] width 22 height 10
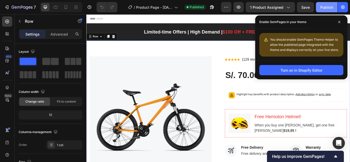
click at [327, 12] on button "Publish" at bounding box center [327, 7] width 22 height 10
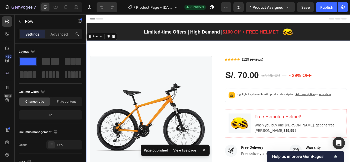
click at [297, 2] on div "Preview 1 product assigned Save Publish" at bounding box center [284, 7] width 127 height 10
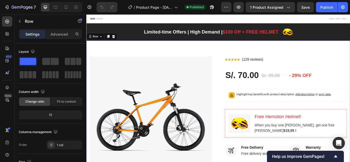
click at [272, 13] on div "7 / Product Page - [DATE] 17:56:30 Published Preview 1 product assigned Save Pu…" at bounding box center [175, 7] width 350 height 15
click at [271, 10] on span "1 product assigned" at bounding box center [266, 7] width 33 height 5
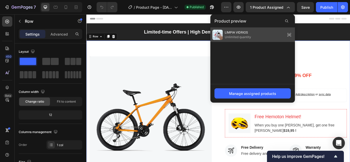
click at [258, 40] on div "LIMPIA VIDRIOS Unlimited quantity" at bounding box center [252, 35] width 85 height 14
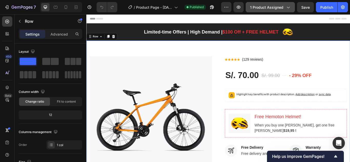
click at [258, 10] on span "1 product assigned" at bounding box center [266, 7] width 33 height 5
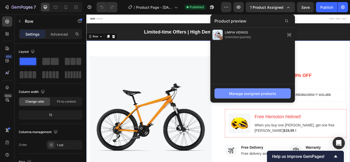
click at [253, 89] on button "Manage assigned products" at bounding box center [253, 93] width 76 height 10
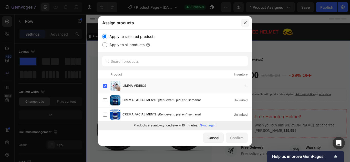
click at [243, 23] on button "button" at bounding box center [245, 23] width 8 height 8
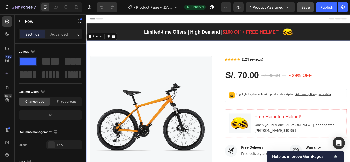
click at [307, 7] on span "Save" at bounding box center [305, 7] width 8 height 4
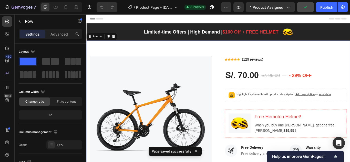
click at [325, 13] on div "7 / Product Page - [DATE] 17:56:30 Published Preview 1 product assigned Publish" at bounding box center [175, 7] width 350 height 15
click at [325, 9] on div "Publish" at bounding box center [326, 7] width 13 height 5
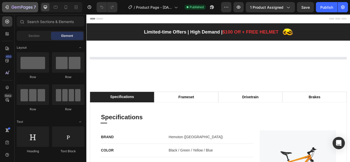
click at [9, 6] on icon "button" at bounding box center [6, 7] width 5 height 5
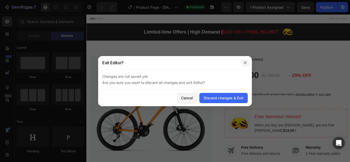
click at [244, 63] on icon "button" at bounding box center [245, 63] width 4 height 4
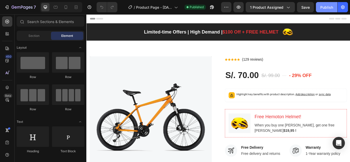
click at [324, 6] on div "Publish" at bounding box center [326, 7] width 13 height 5
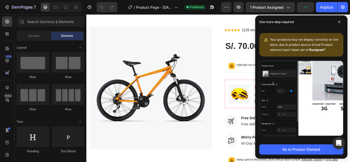
scroll to position [42, 0]
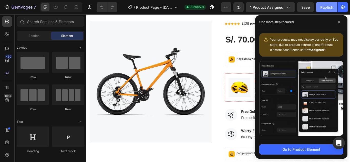
click at [322, 5] on div "Publish" at bounding box center [326, 7] width 13 height 5
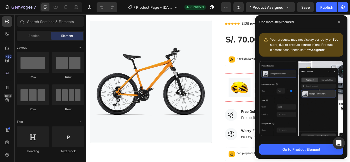
click at [305, 35] on div "Your products may not display correctly on live store, due to product source of…" at bounding box center [301, 45] width 84 height 24
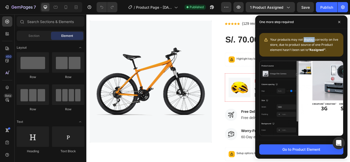
click at [305, 35] on div "Your products may not display correctly on live store, due to product source of…" at bounding box center [301, 45] width 84 height 24
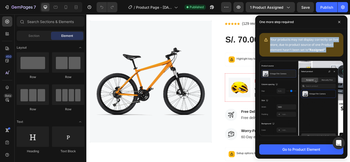
click at [305, 35] on div "Your products may not display correctly on live store, due to product source of…" at bounding box center [301, 45] width 84 height 24
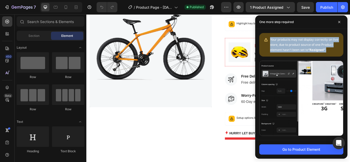
scroll to position [87, 0]
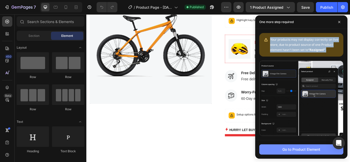
click at [294, 148] on div "Go to Product Element" at bounding box center [301, 149] width 38 height 5
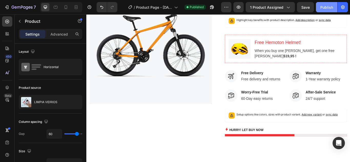
click at [325, 8] on div "Publish" at bounding box center [326, 7] width 13 height 5
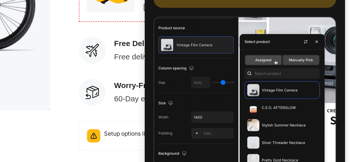
scroll to position [0, 0]
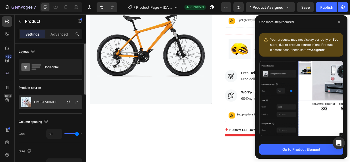
click at [41, 98] on div "LIMPIA VIDRIOS" at bounding box center [51, 102] width 64 height 14
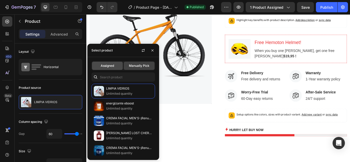
click at [111, 68] on span "Assigned" at bounding box center [107, 66] width 13 height 5
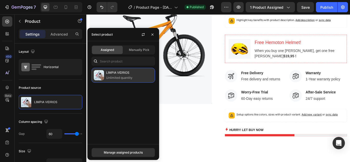
click at [127, 70] on div "LIMPIA VIDRIOS Unlimited quantity" at bounding box center [124, 75] width 64 height 15
click at [127, 73] on p "LIMPIA VIDRIOS" at bounding box center [129, 72] width 47 height 5
click at [137, 76] on p "Unlimited quantity" at bounding box center [129, 77] width 47 height 5
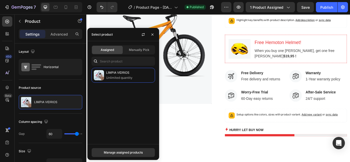
click at [137, 43] on div "Assigned Manually Pick LIMPIA VIDRIOS Unlimited quantity" at bounding box center [123, 92] width 72 height 103
click at [137, 50] on span "Manually Pick" at bounding box center [139, 50] width 21 height 5
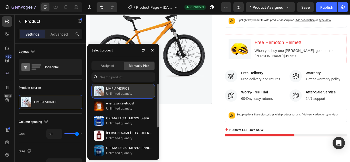
click at [132, 88] on p "LIMPIA VIDRIOS" at bounding box center [129, 88] width 47 height 5
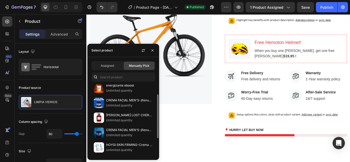
scroll to position [4, 0]
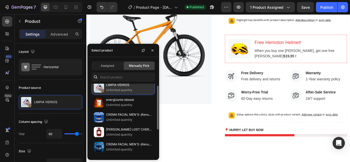
click at [130, 90] on p "Unlimited quantity" at bounding box center [129, 90] width 47 height 5
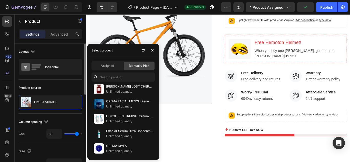
type input "59"
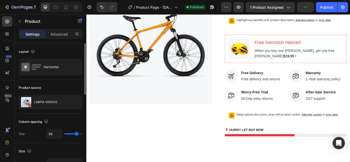
type input "58"
type input "53"
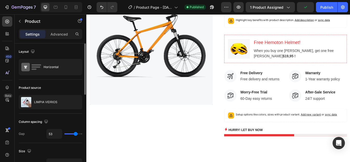
type input "52"
type input "50"
type input "49"
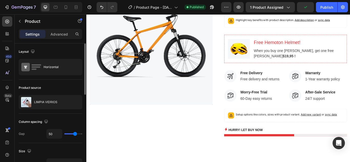
type input "49"
type input "47"
type input "46"
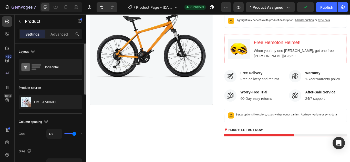
type input "44"
type input "43"
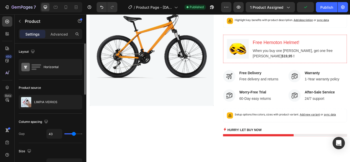
type input "41"
type input "40"
type input "39"
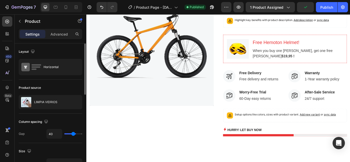
type input "39"
type input "37"
type input "36"
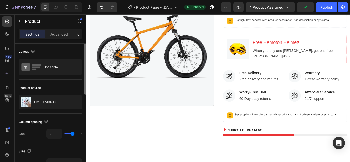
type input "34"
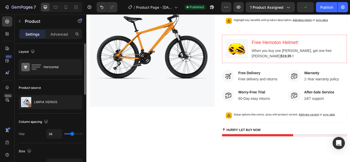
type input "33"
type input "31"
type input "30"
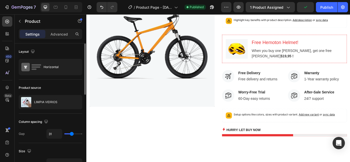
type input "30"
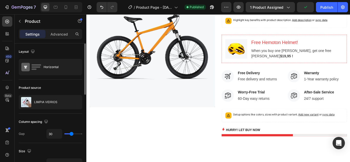
type input "28"
type input "27"
type input "25"
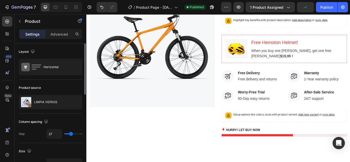
type input "25"
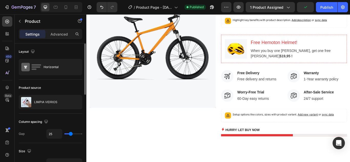
type input "24"
type input "22"
type input "19"
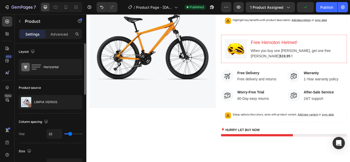
type input "19"
type input "18"
type input "9"
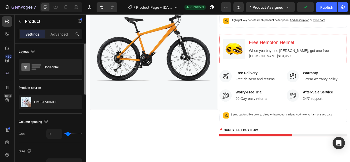
type input "7"
type input "6"
type input "4"
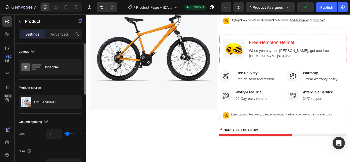
type input "4"
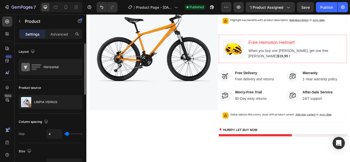
type input "6"
type input "9"
type input "15"
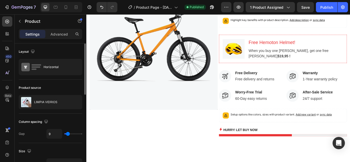
type input "15"
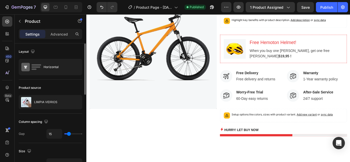
type input "16"
type input "19"
type input "21"
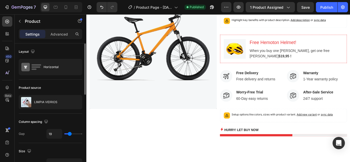
type input "21"
type input "22"
type input "24"
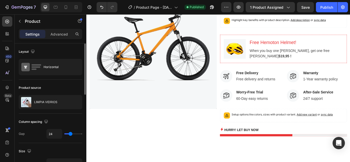
type input "25"
type input "27"
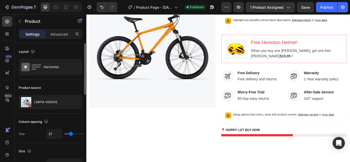
type input "28"
type input "30"
type input "31"
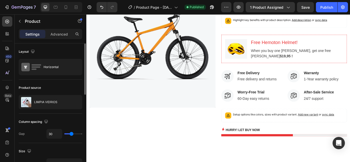
type input "31"
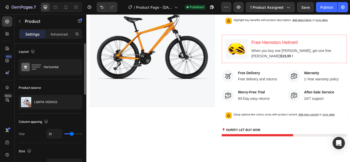
type input "30"
type input "28"
drag, startPoint x: 77, startPoint y: 134, endPoint x: 71, endPoint y: 134, distance: 5.4
type input "28"
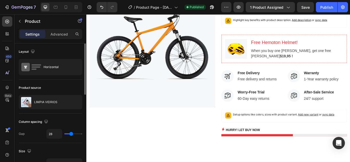
click at [71, 134] on input "range" at bounding box center [73, 134] width 18 height 1
click at [328, 5] on div "Publish" at bounding box center [326, 7] width 13 height 5
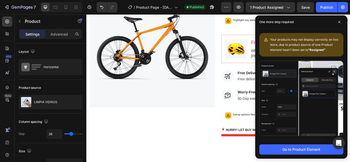
click at [302, 39] on span "Your products may not display correctly on live store, due to product source of…" at bounding box center [304, 45] width 68 height 14
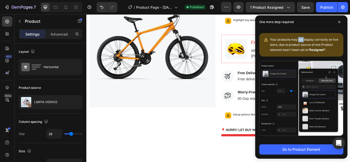
click at [302, 39] on span "Your products may not display correctly on live store, due to product source of…" at bounding box center [304, 45] width 68 height 14
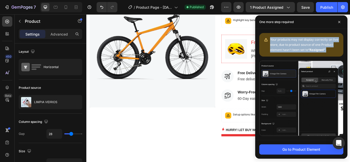
click at [302, 39] on span "Your products may not display correctly on live store, due to product source of…" at bounding box center [304, 45] width 68 height 14
